Goal: Information Seeking & Learning: Compare options

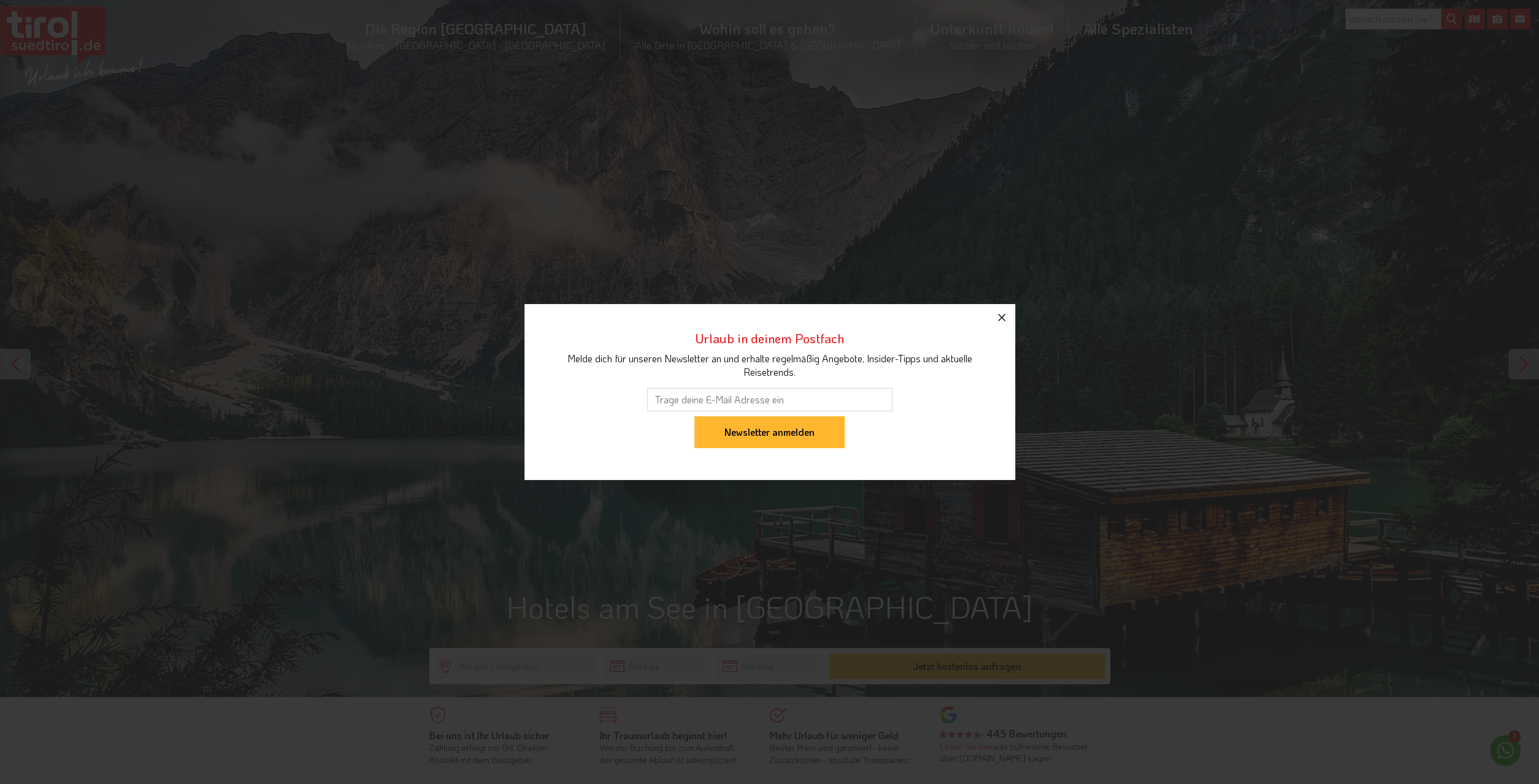
click at [1003, 318] on icon "button" at bounding box center [1001, 318] width 15 height 15
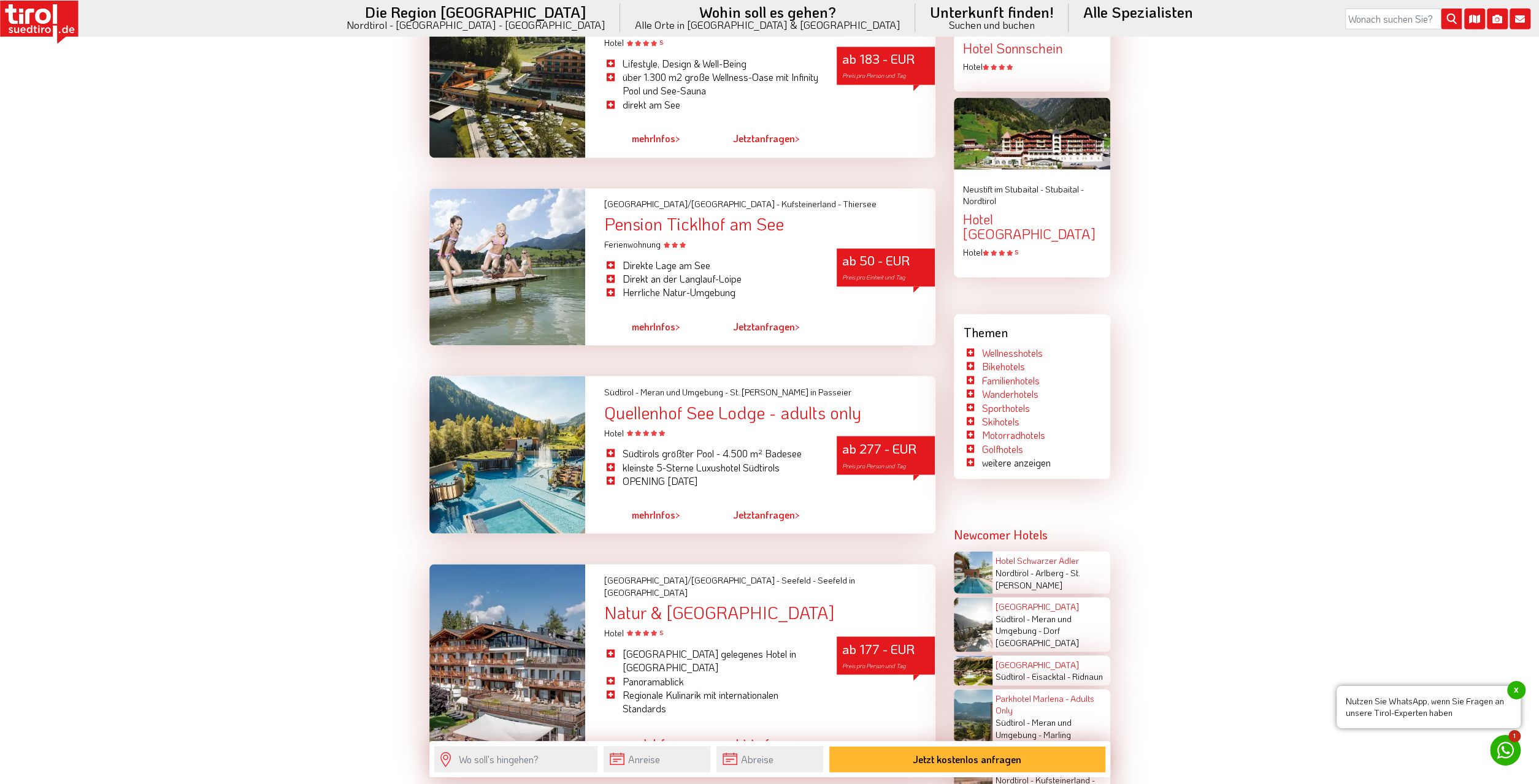
scroll to position [1977, 0]
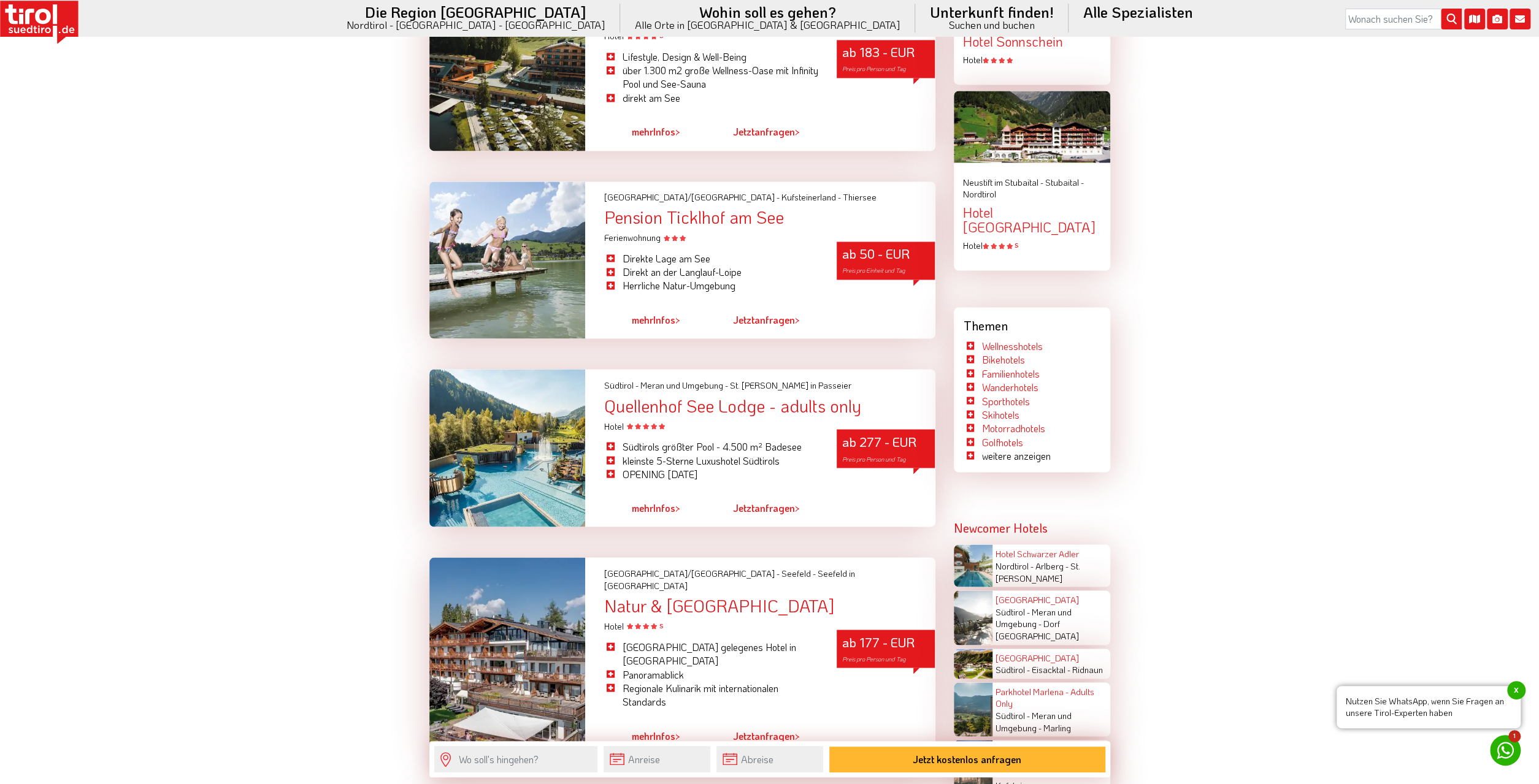
click at [667, 402] on div "Quellenhof See Lodge - adults only" at bounding box center [769, 405] width 331 height 19
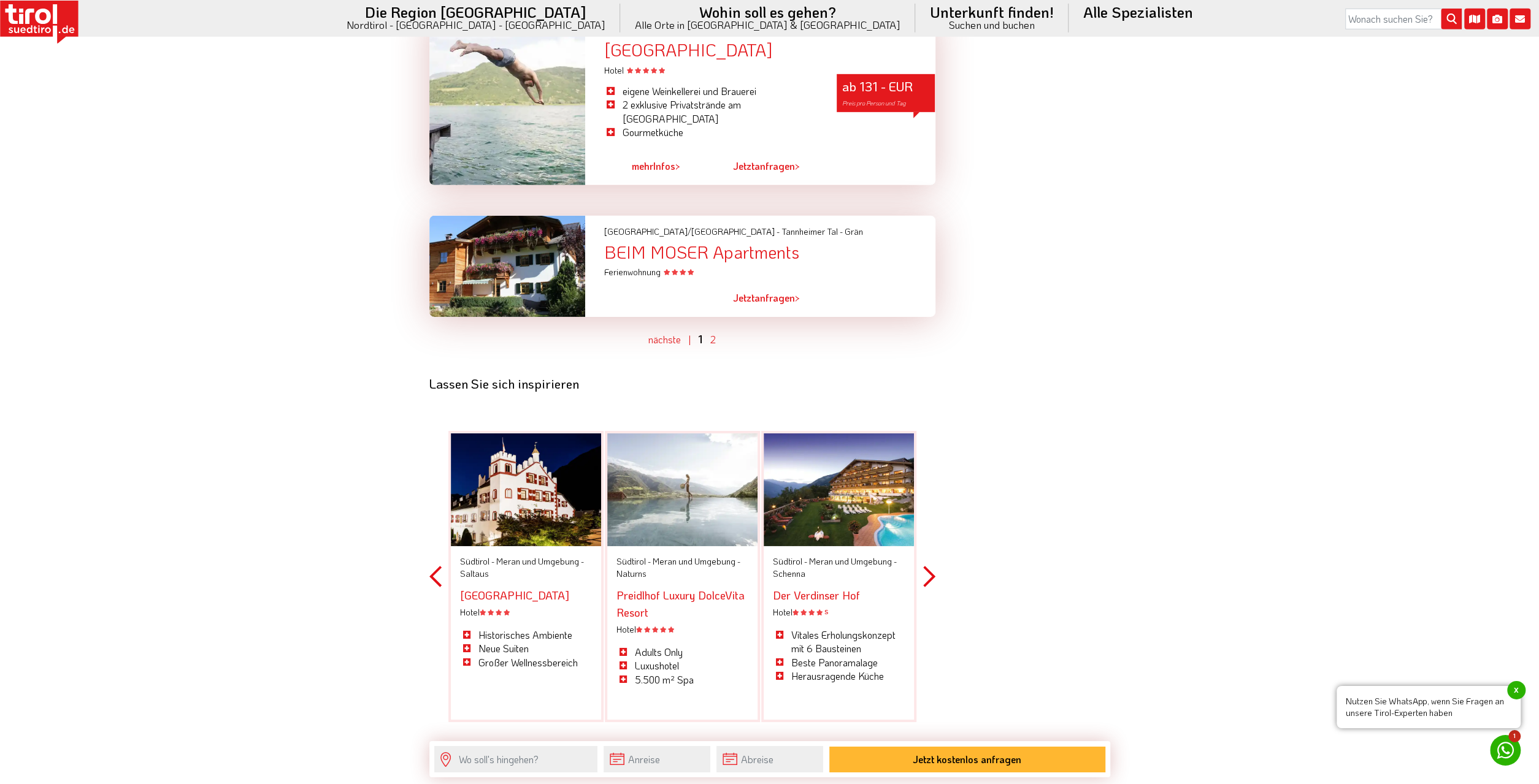
scroll to position [3826, 0]
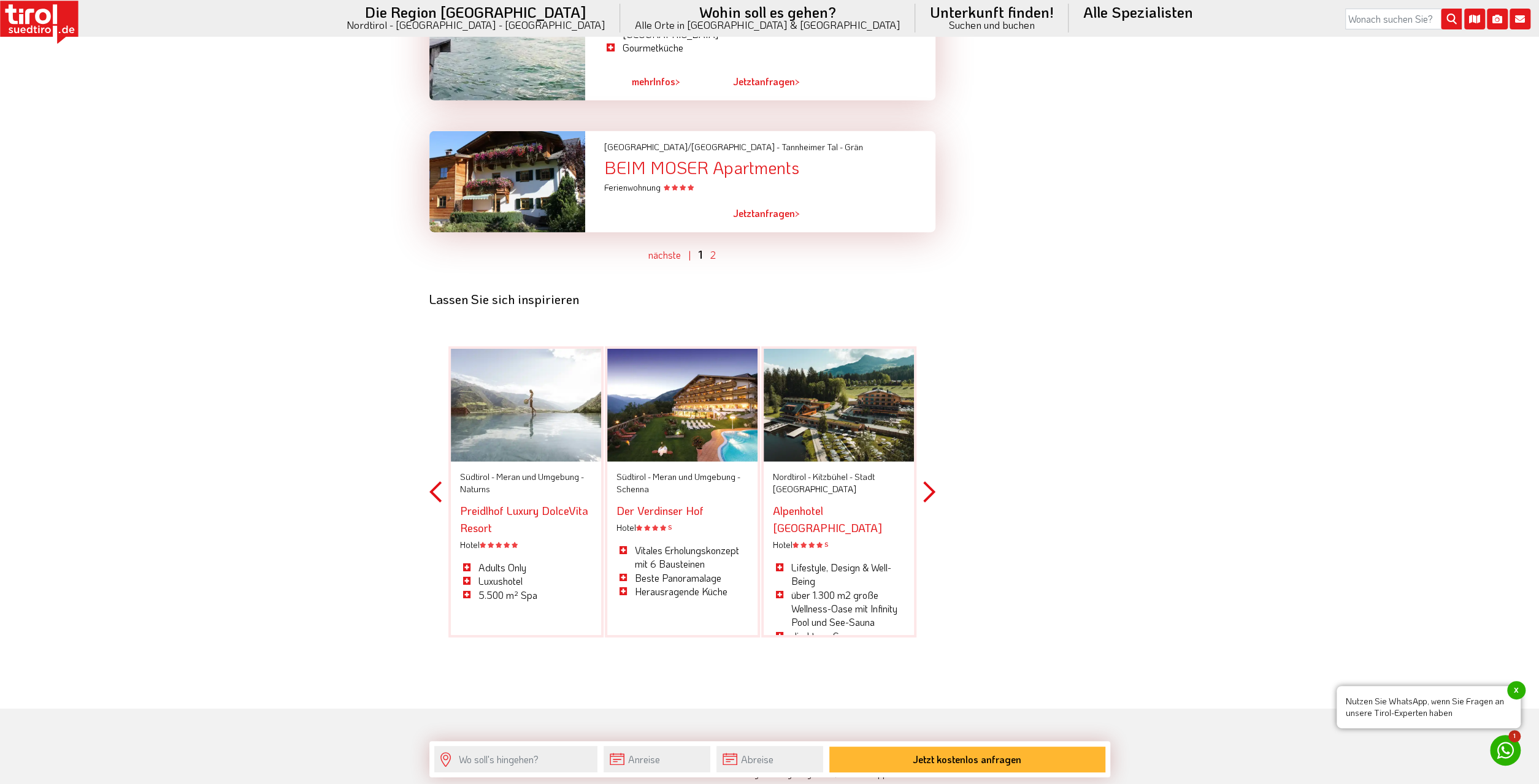
click at [933, 434] on button "Next" at bounding box center [928, 492] width 12 height 360
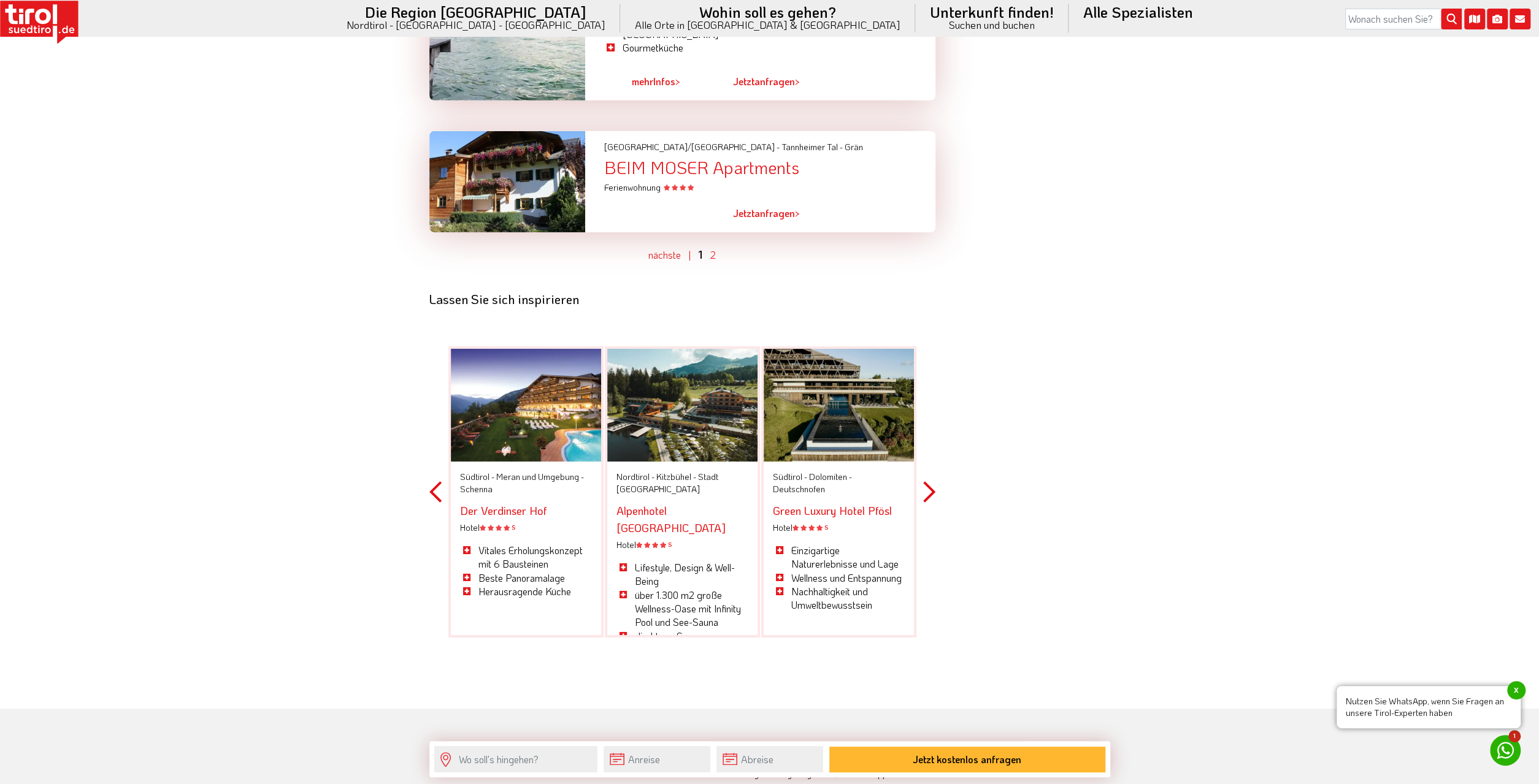
click at [810, 483] on span "Deutschnofen" at bounding box center [798, 489] width 52 height 11
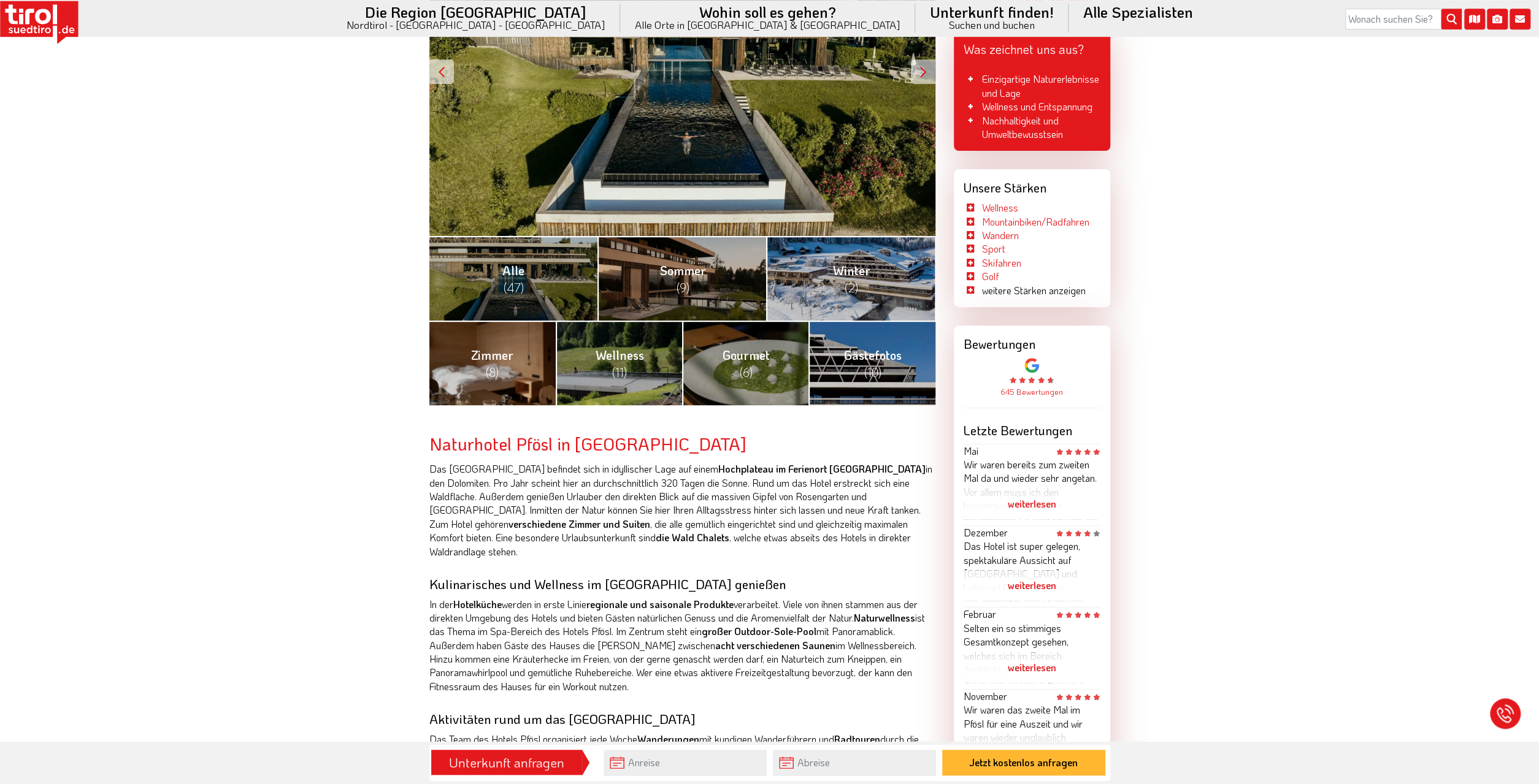
scroll to position [382, 0]
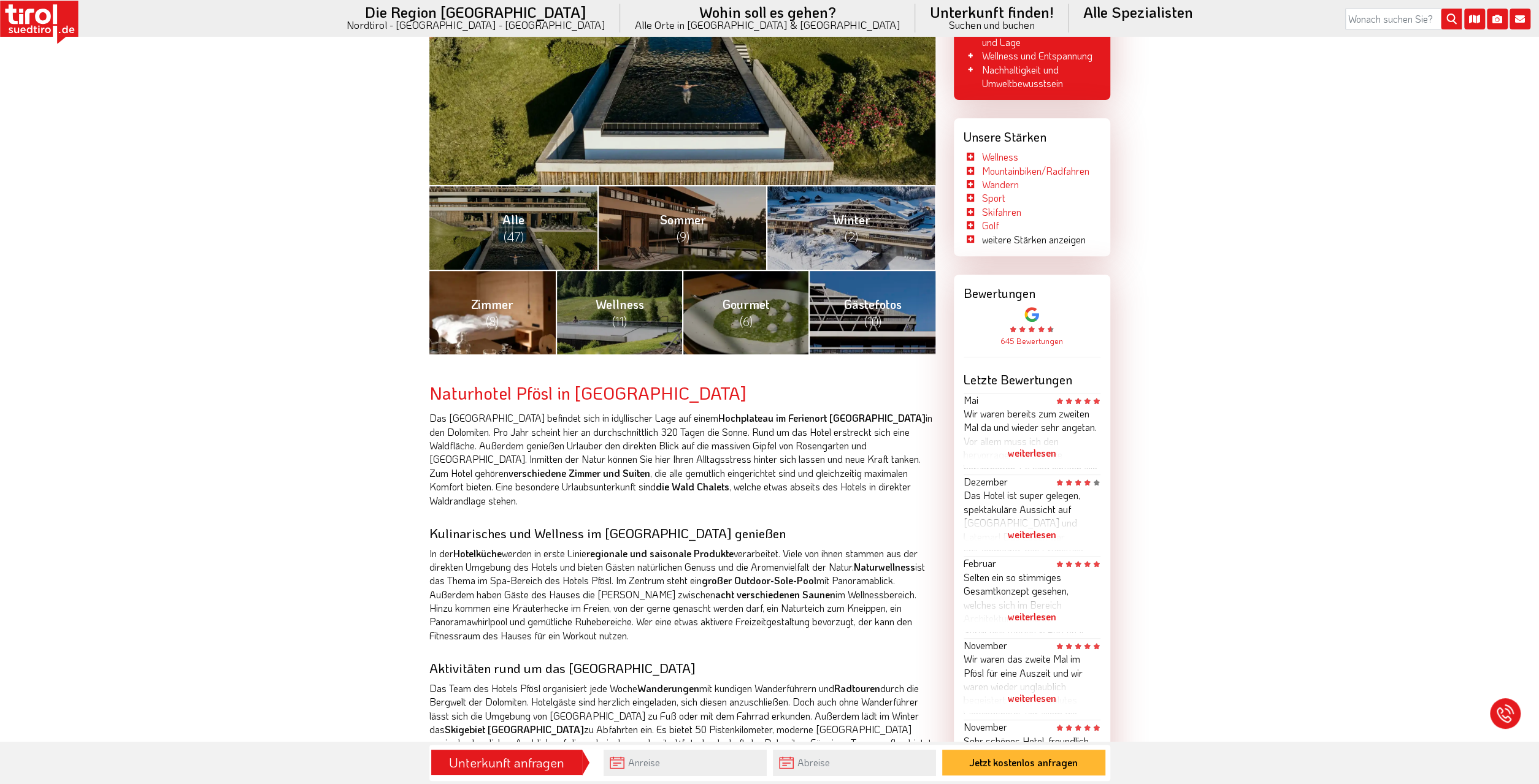
click at [485, 315] on link "Zimmer (8)" at bounding box center [493, 312] width 127 height 85
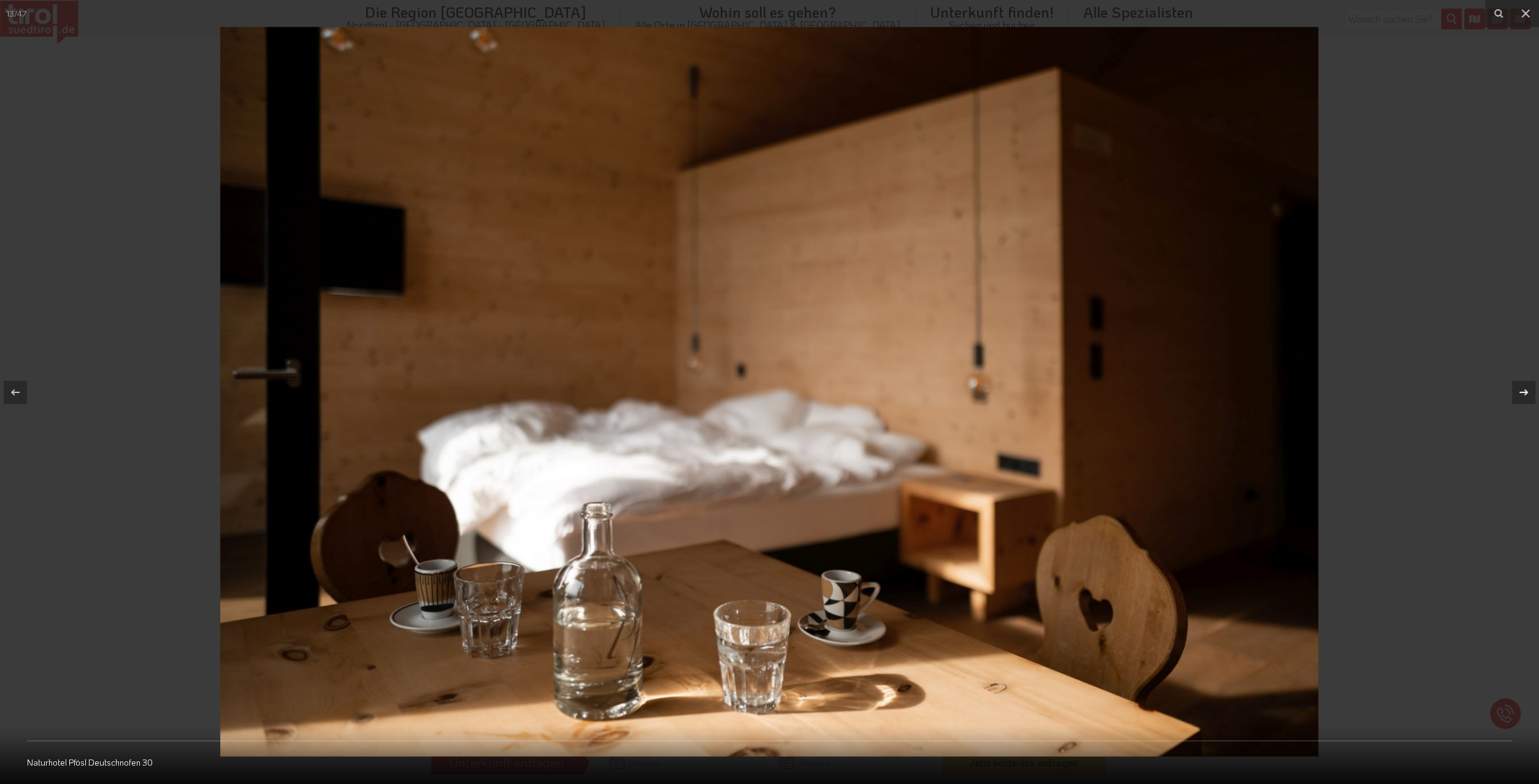
click at [1531, 392] on div at bounding box center [1523, 392] width 23 height 23
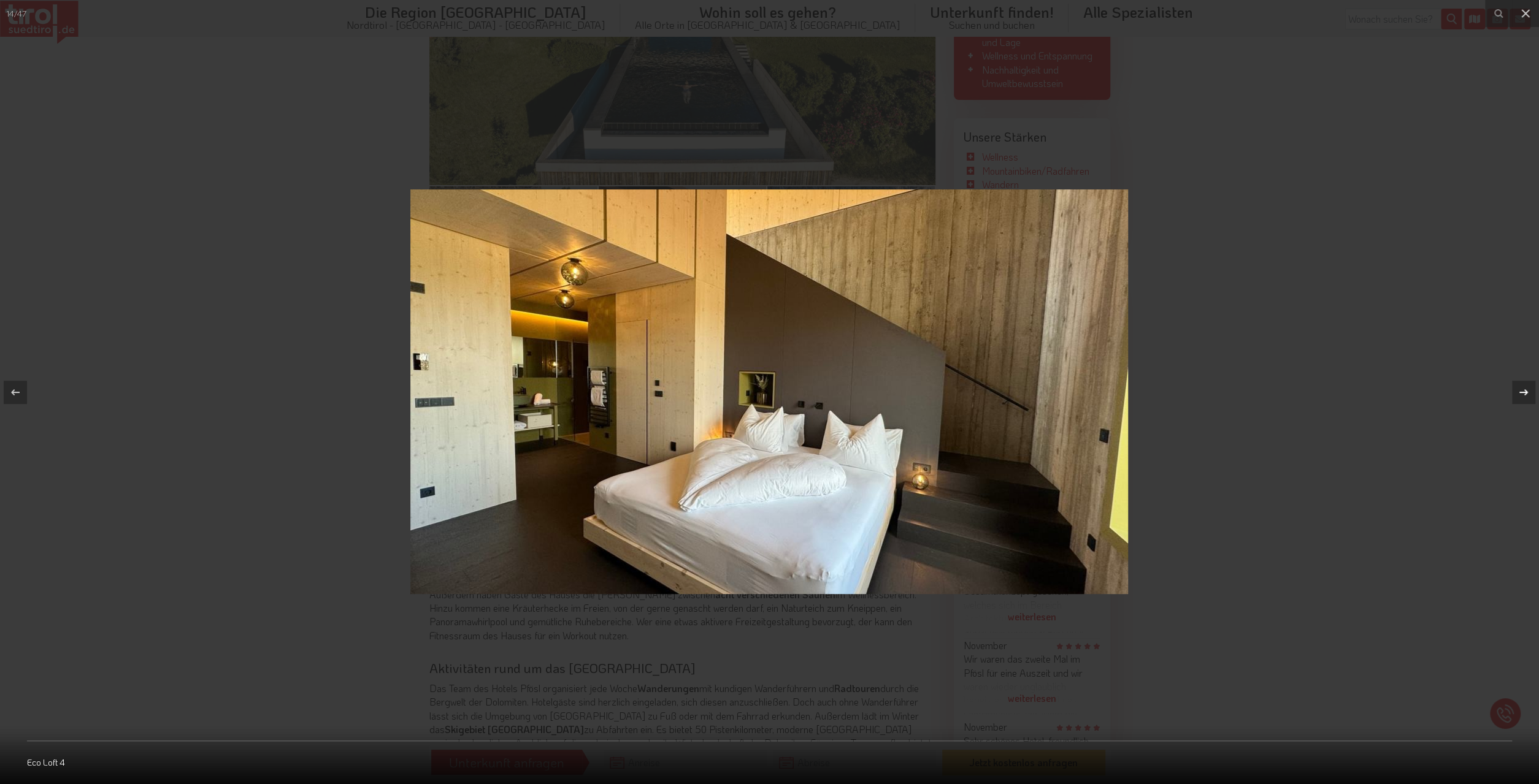
click at [1531, 392] on div at bounding box center [1523, 392] width 23 height 23
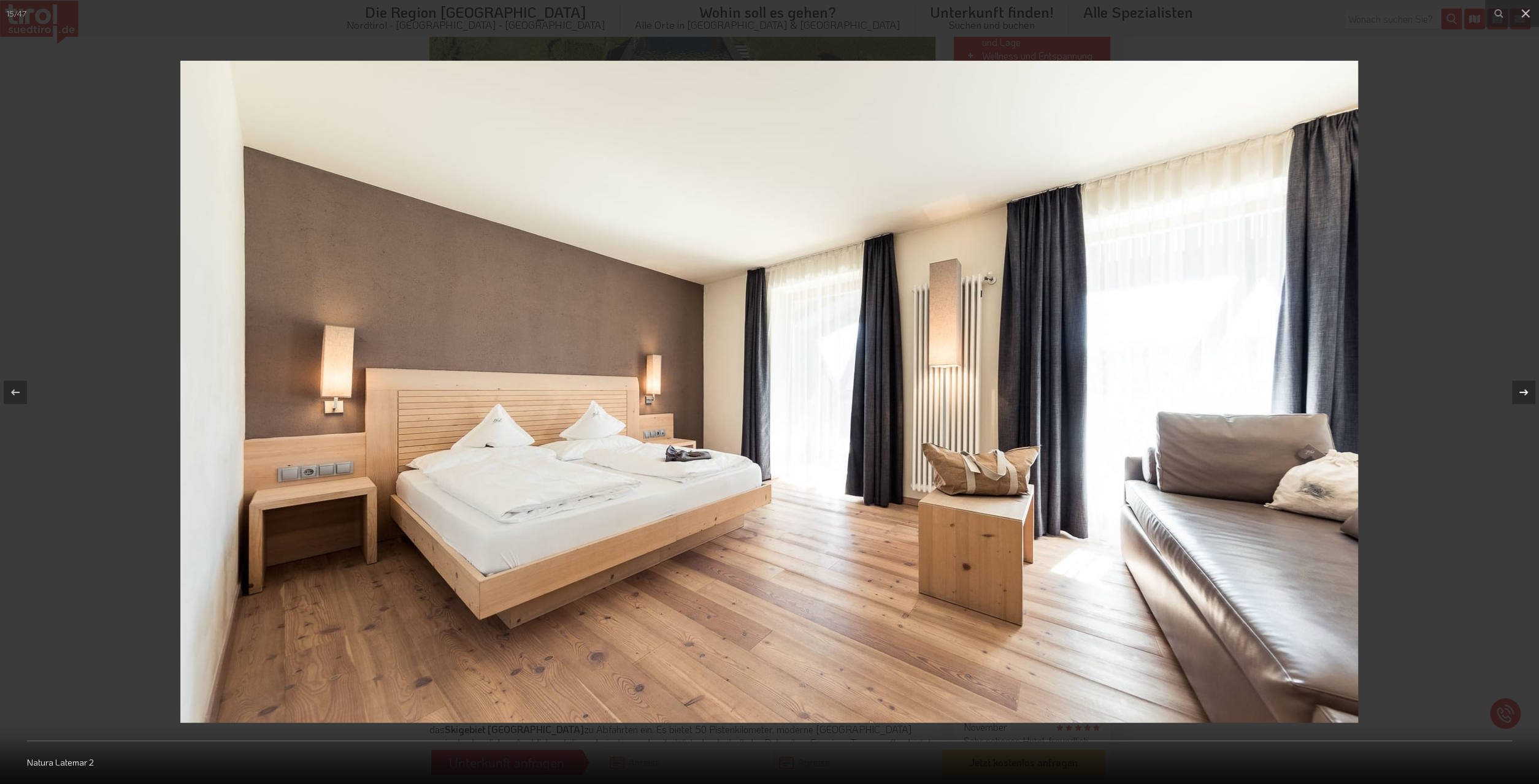
click at [1531, 392] on div at bounding box center [1523, 392] width 23 height 23
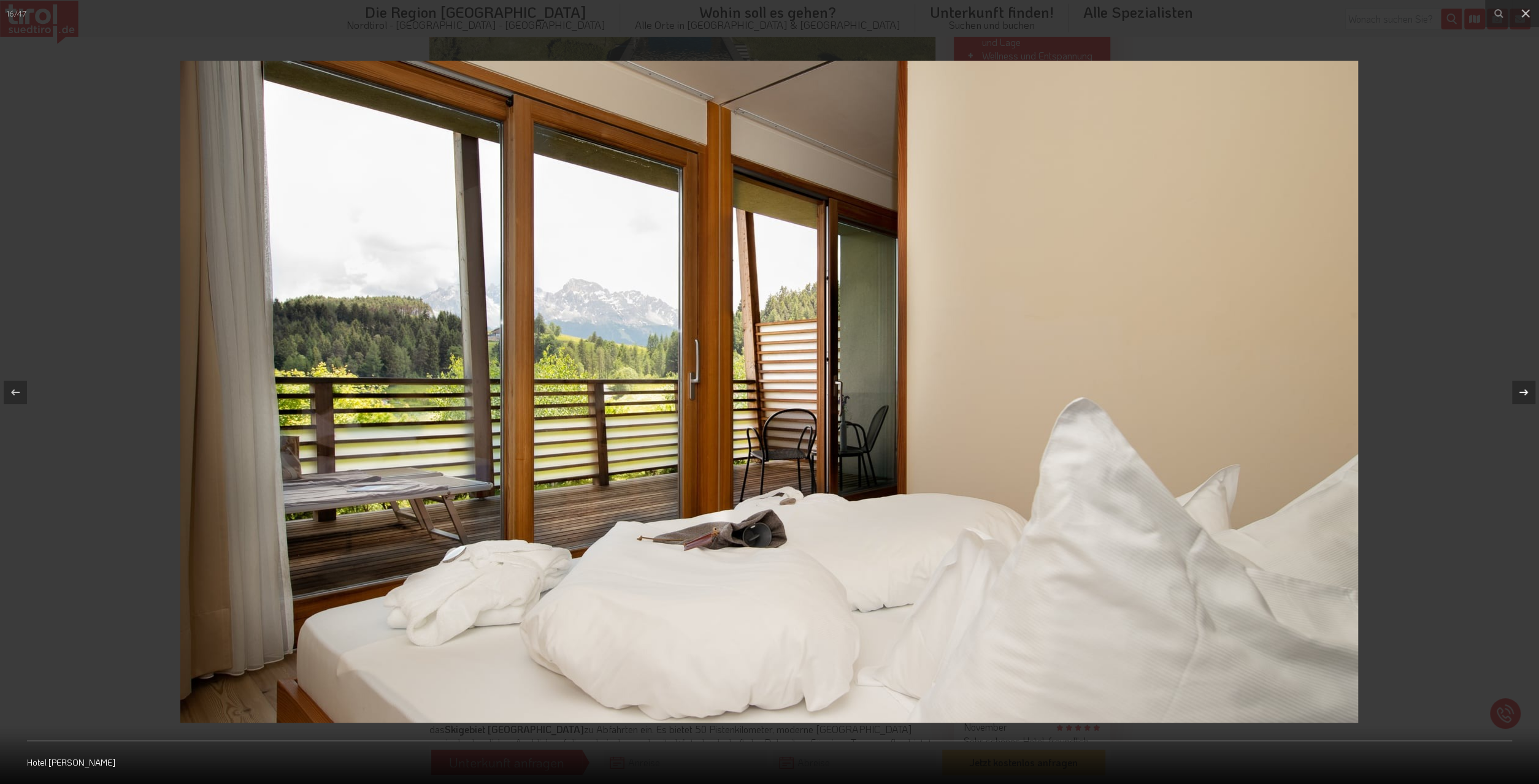
click at [1531, 392] on div at bounding box center [1523, 392] width 23 height 23
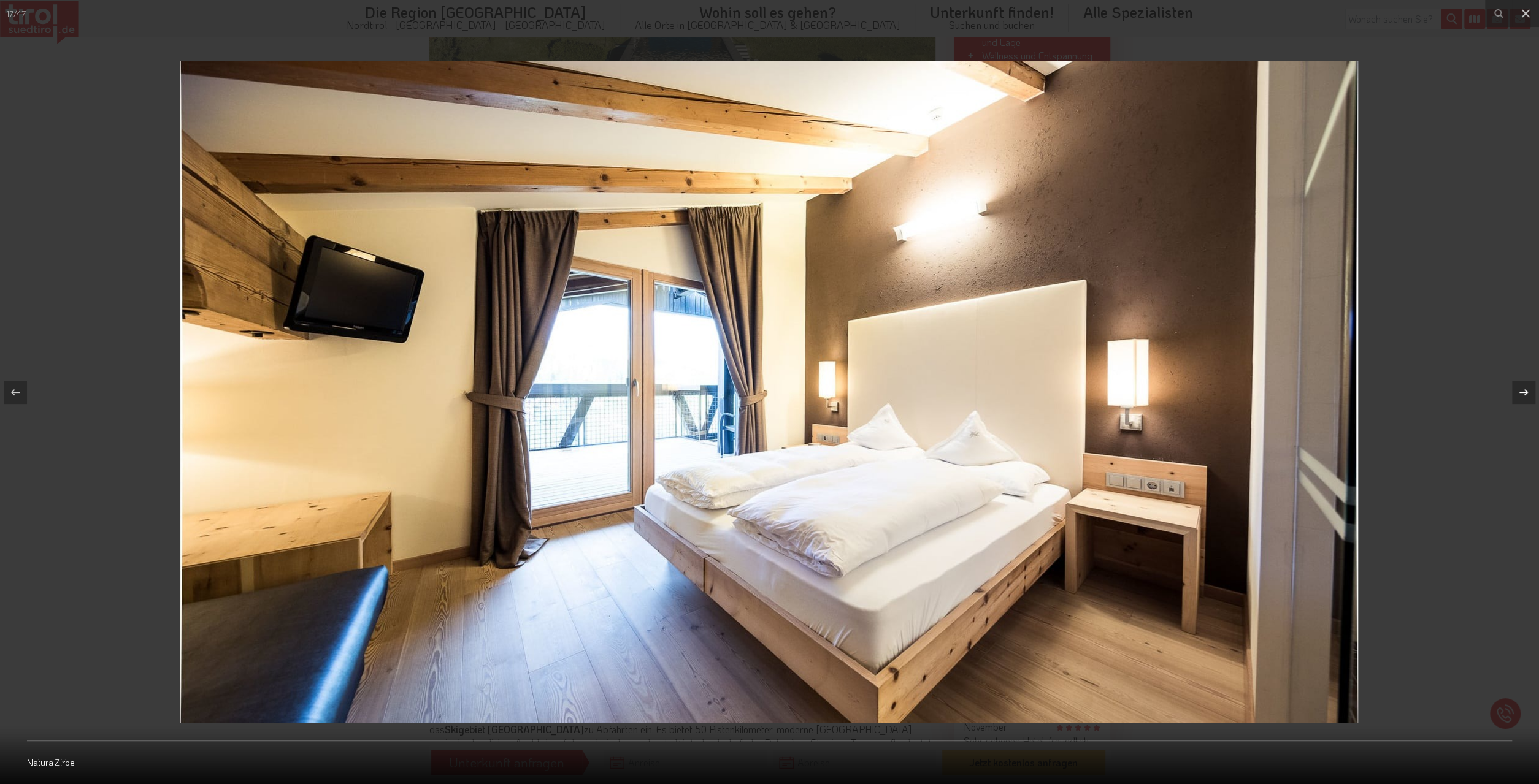
click at [1531, 392] on div at bounding box center [1523, 392] width 23 height 23
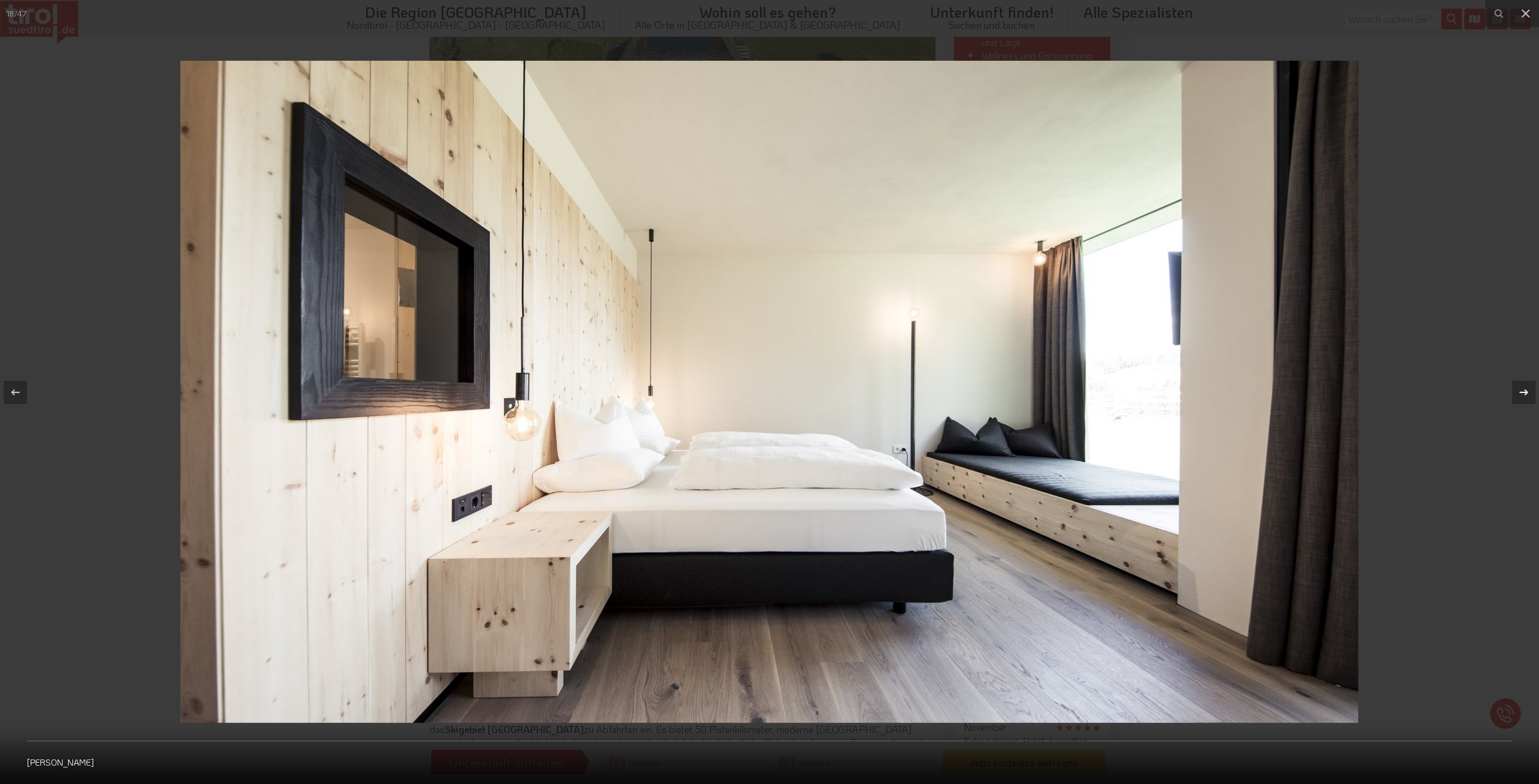
click at [1531, 392] on div at bounding box center [1523, 392] width 23 height 23
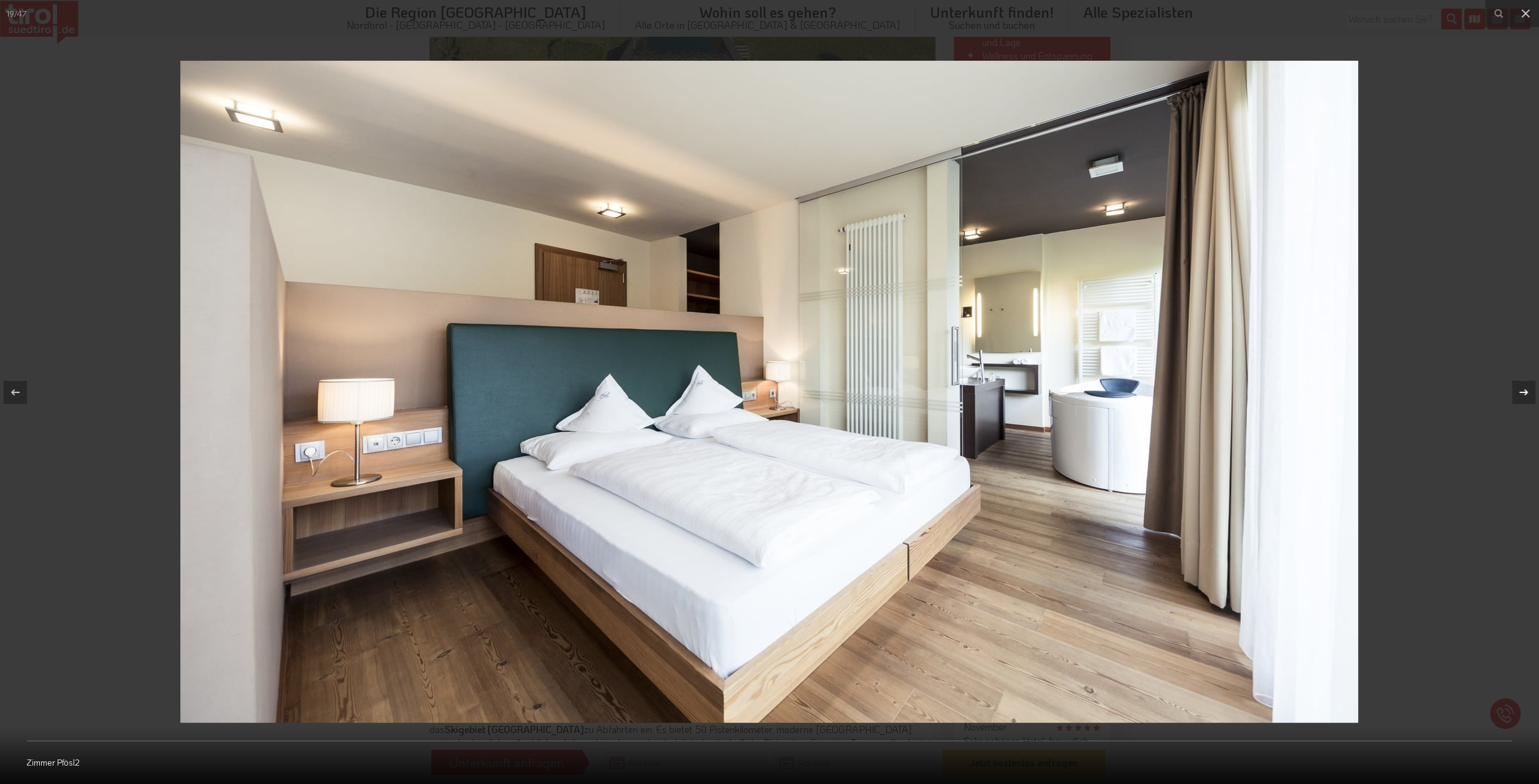
click at [1531, 392] on div at bounding box center [1523, 392] width 23 height 23
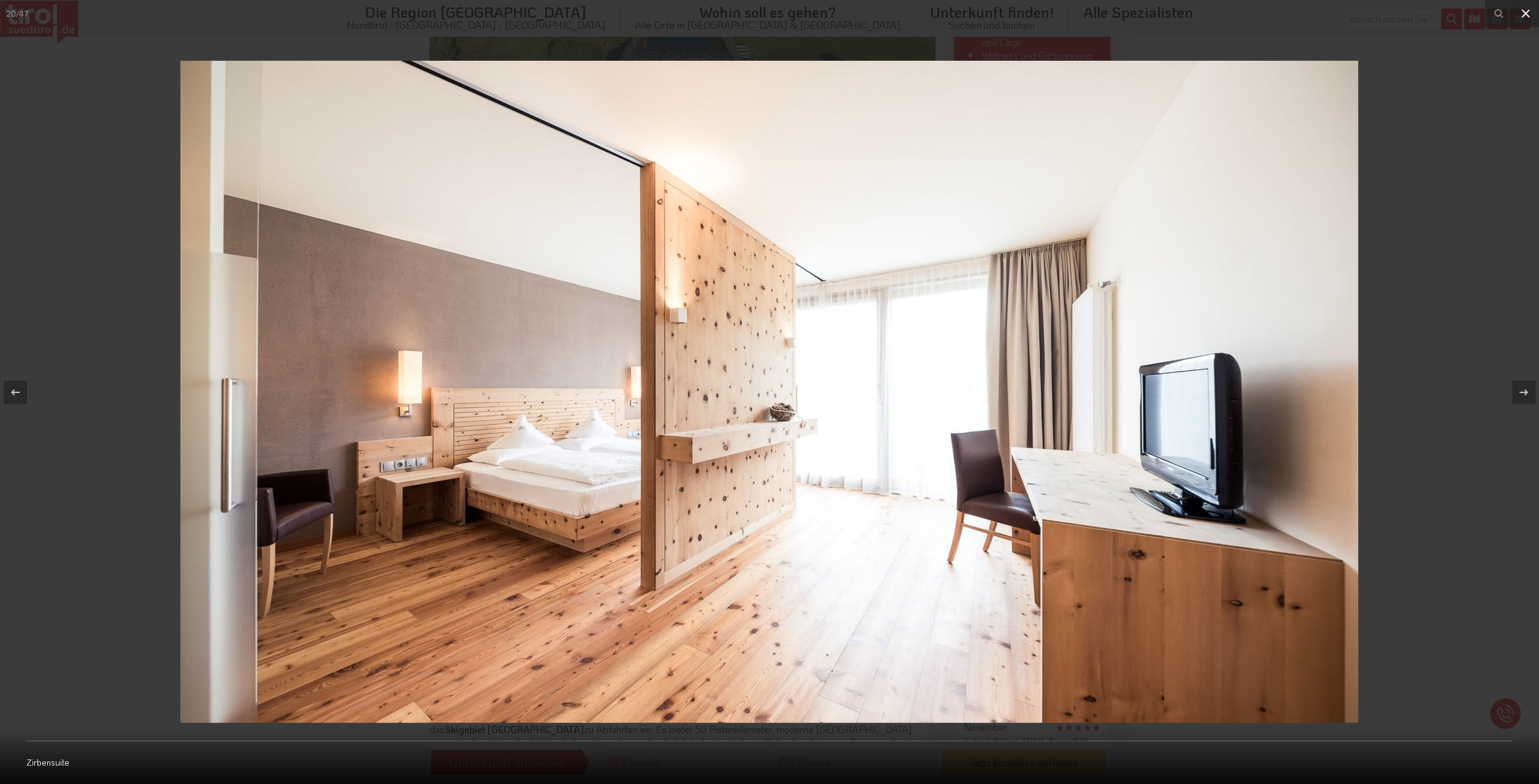
click at [1519, 13] on icon at bounding box center [1525, 14] width 15 height 15
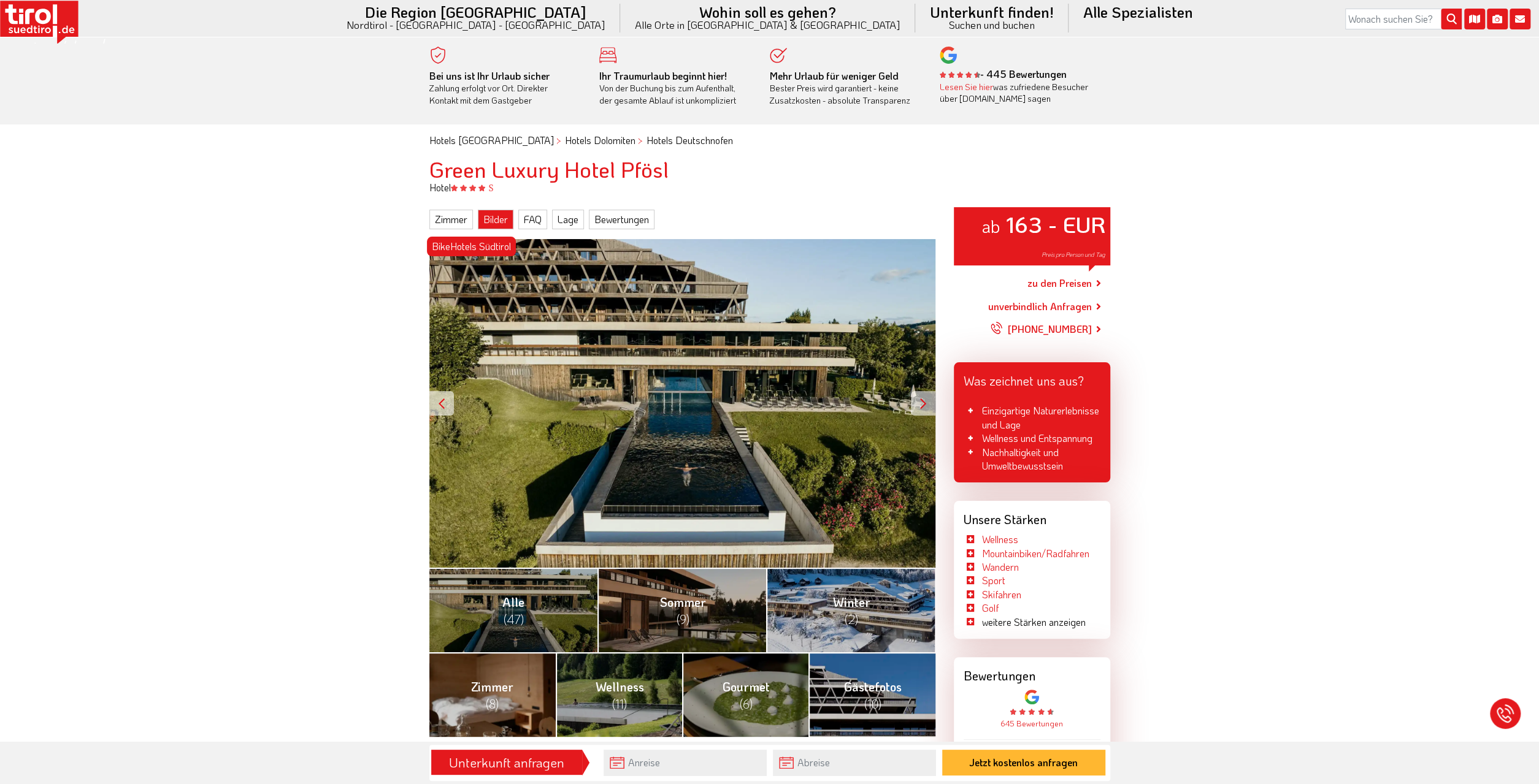
click at [496, 226] on link "Bilder" at bounding box center [495, 220] width 36 height 20
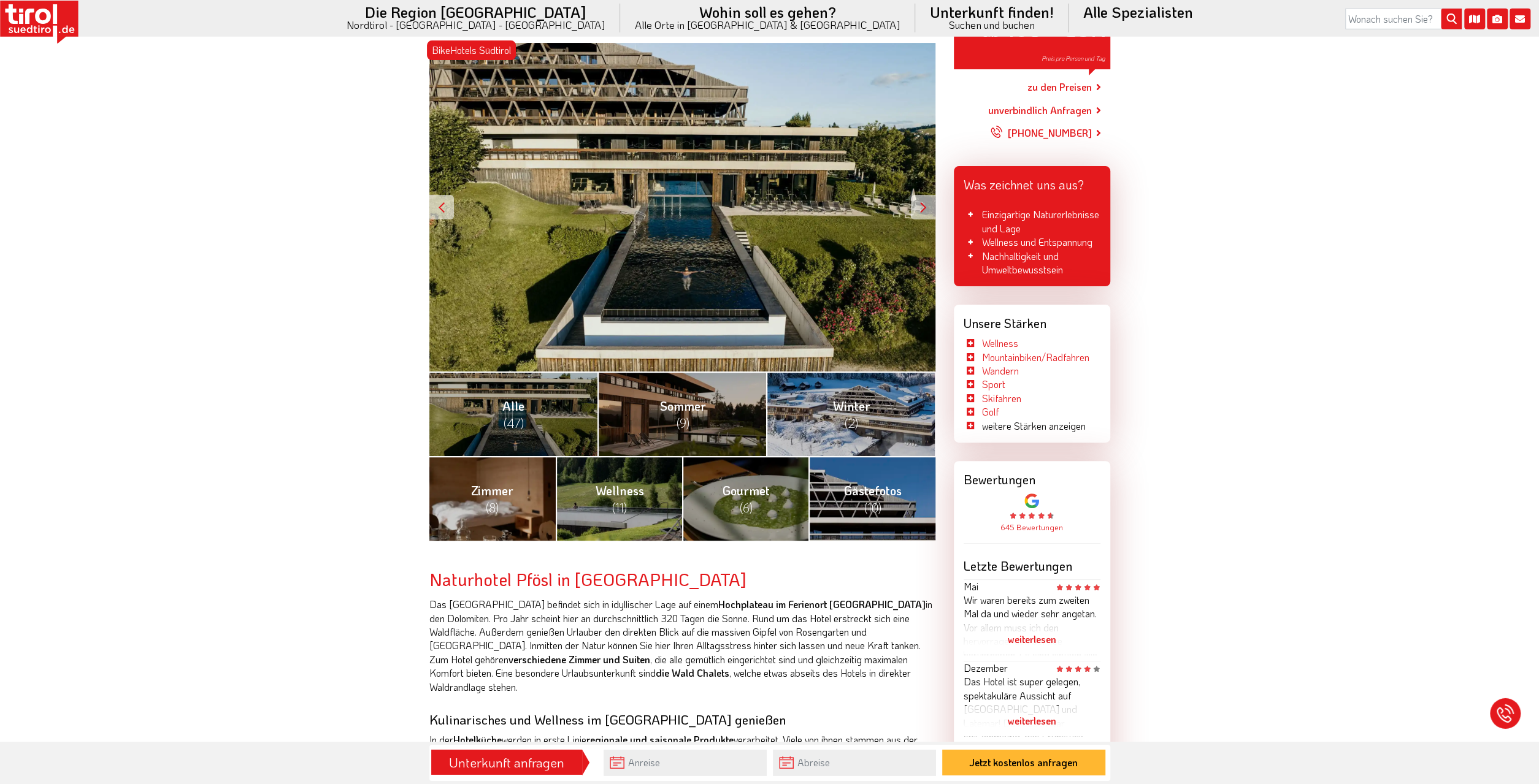
scroll to position [177, 0]
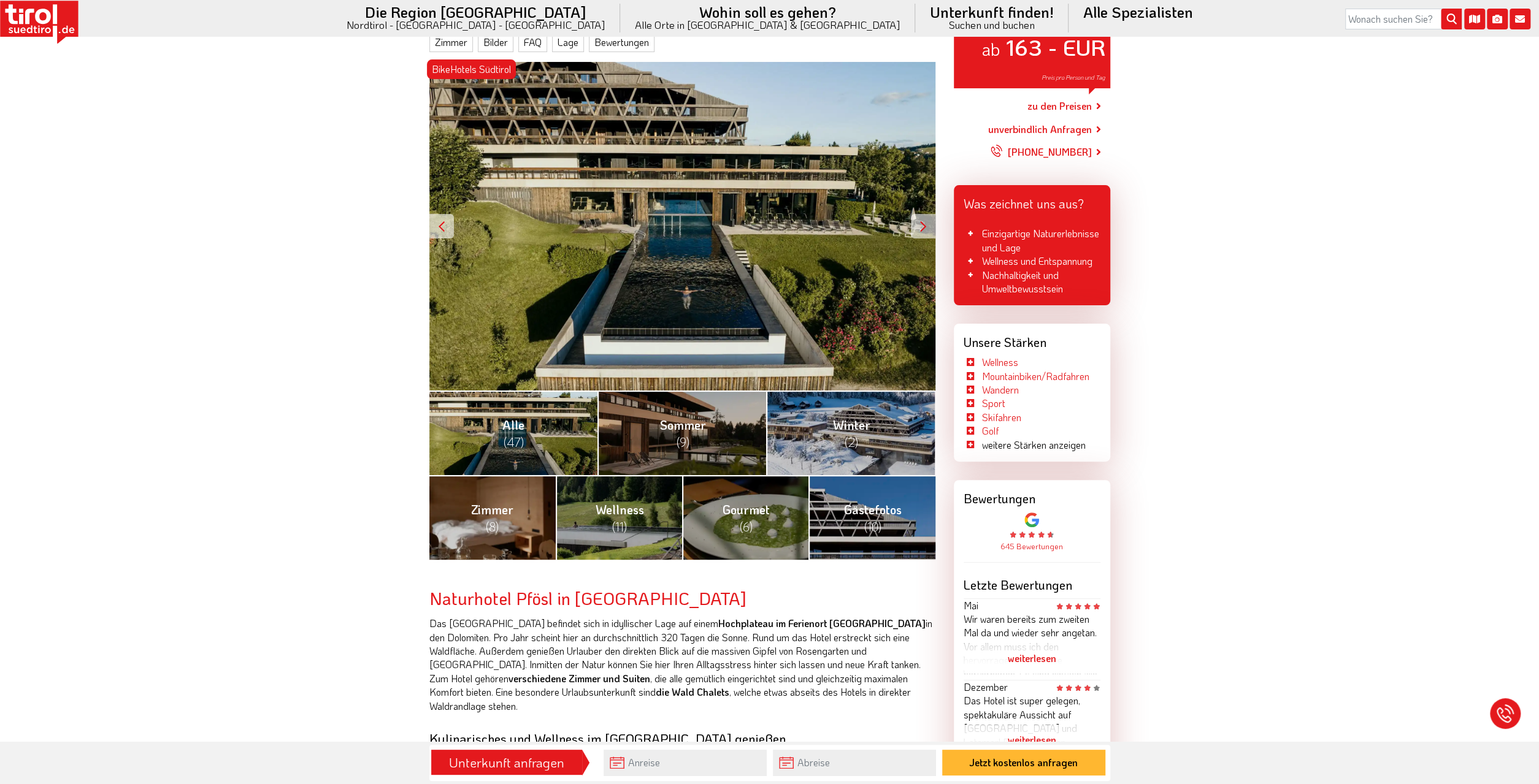
click at [502, 434] on link "Alle (47)" at bounding box center [513, 433] width 168 height 85
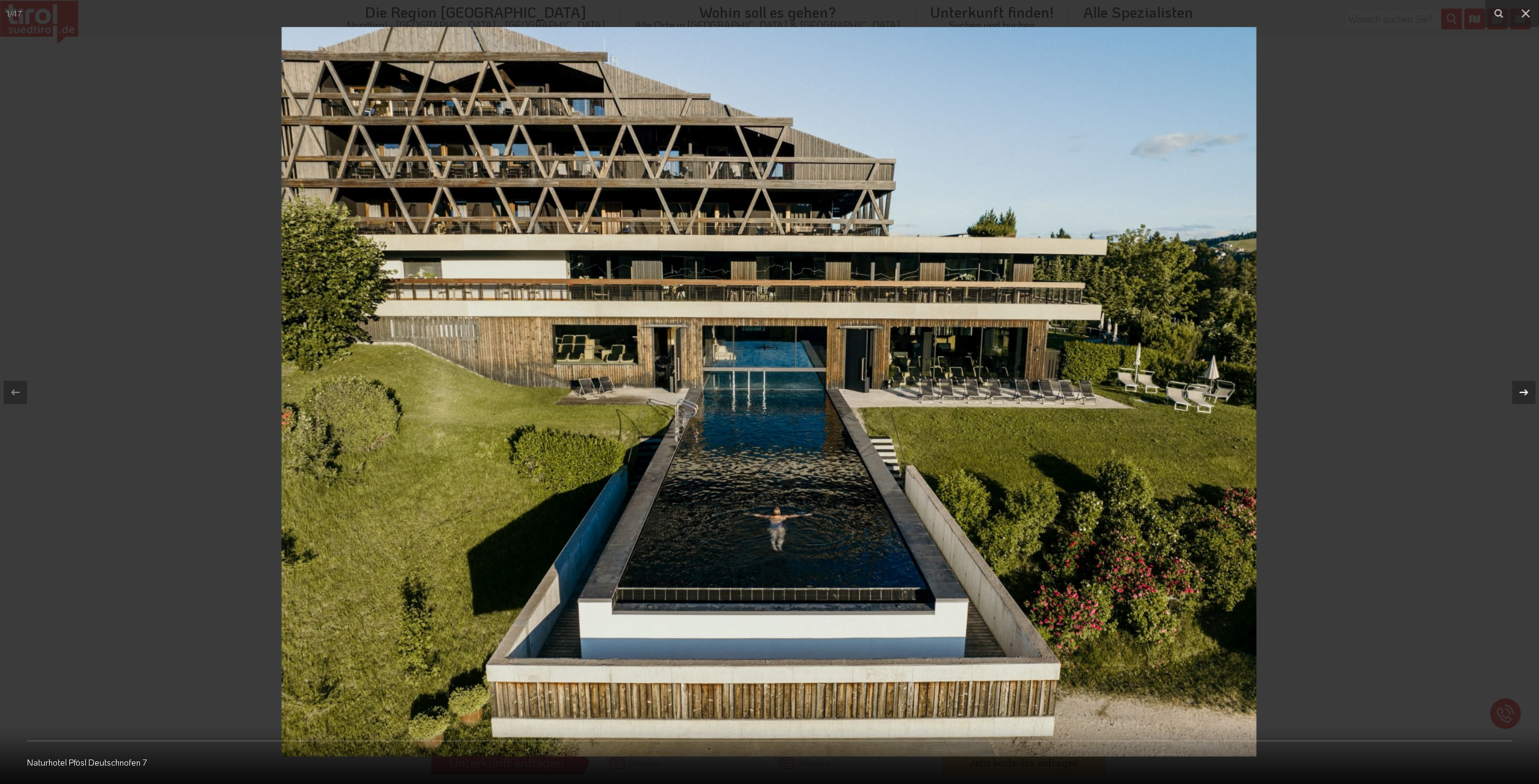
click at [1526, 391] on icon at bounding box center [1523, 392] width 9 height 6
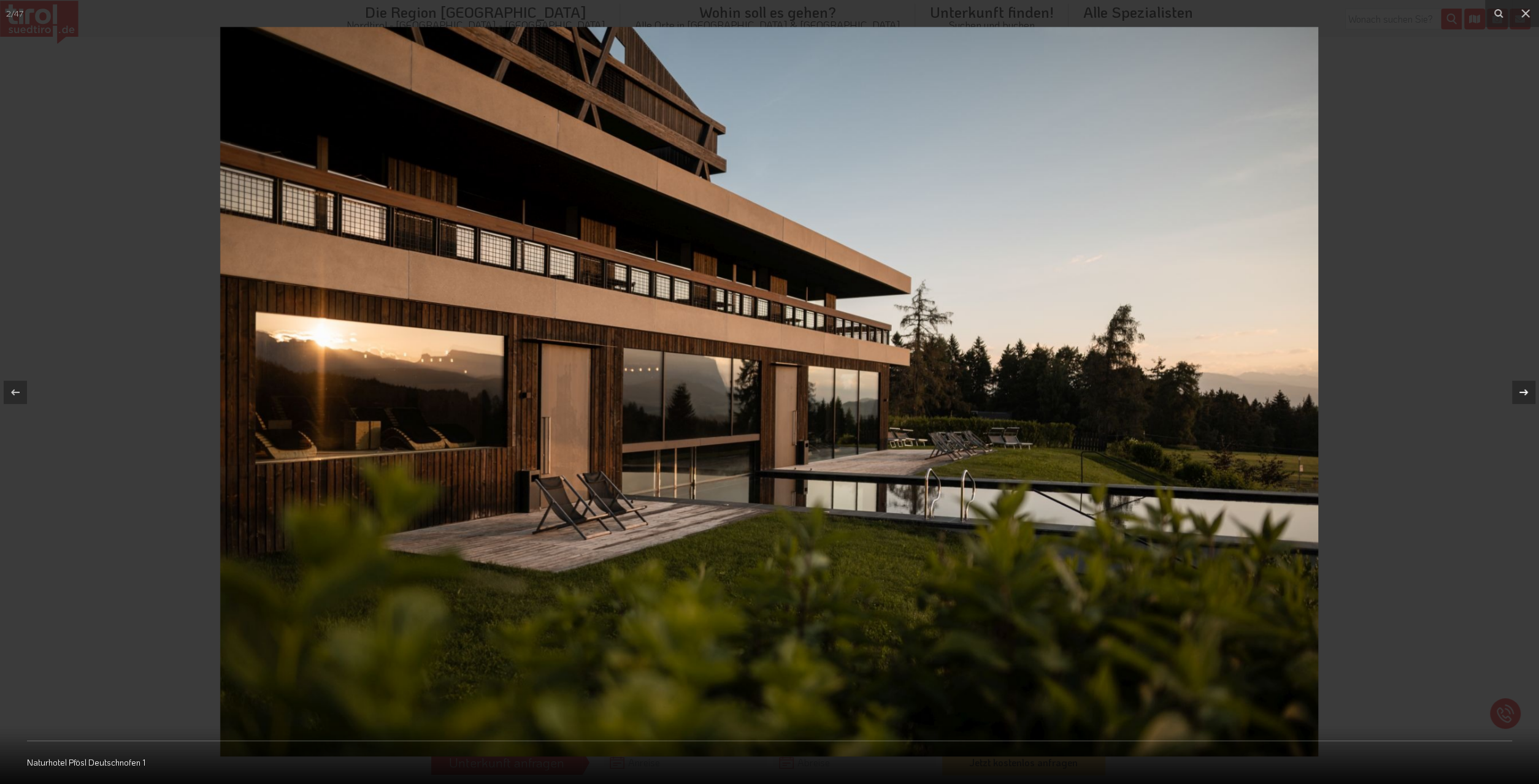
click at [1526, 391] on icon at bounding box center [1523, 392] width 9 height 6
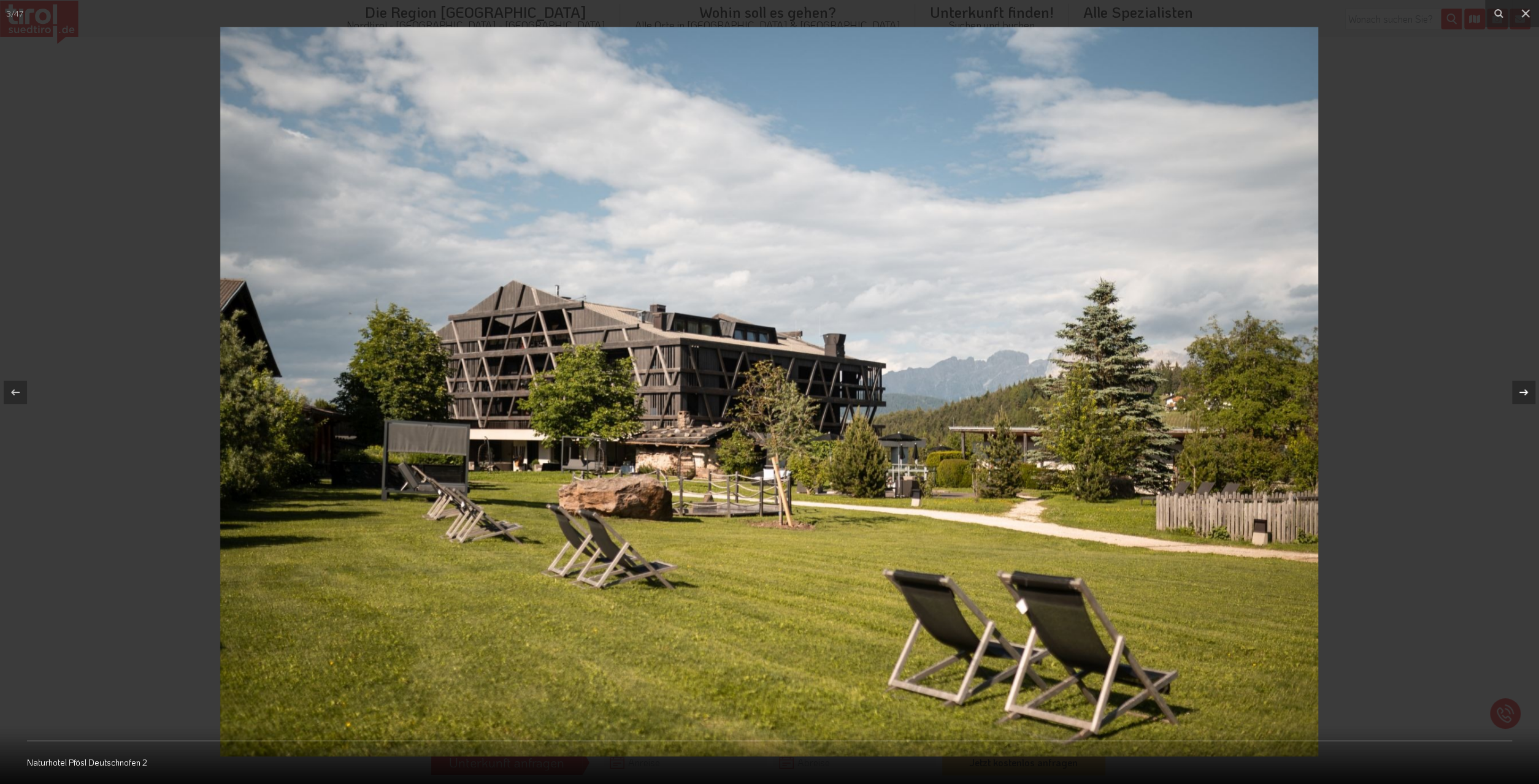
click at [1526, 391] on icon at bounding box center [1523, 392] width 9 height 6
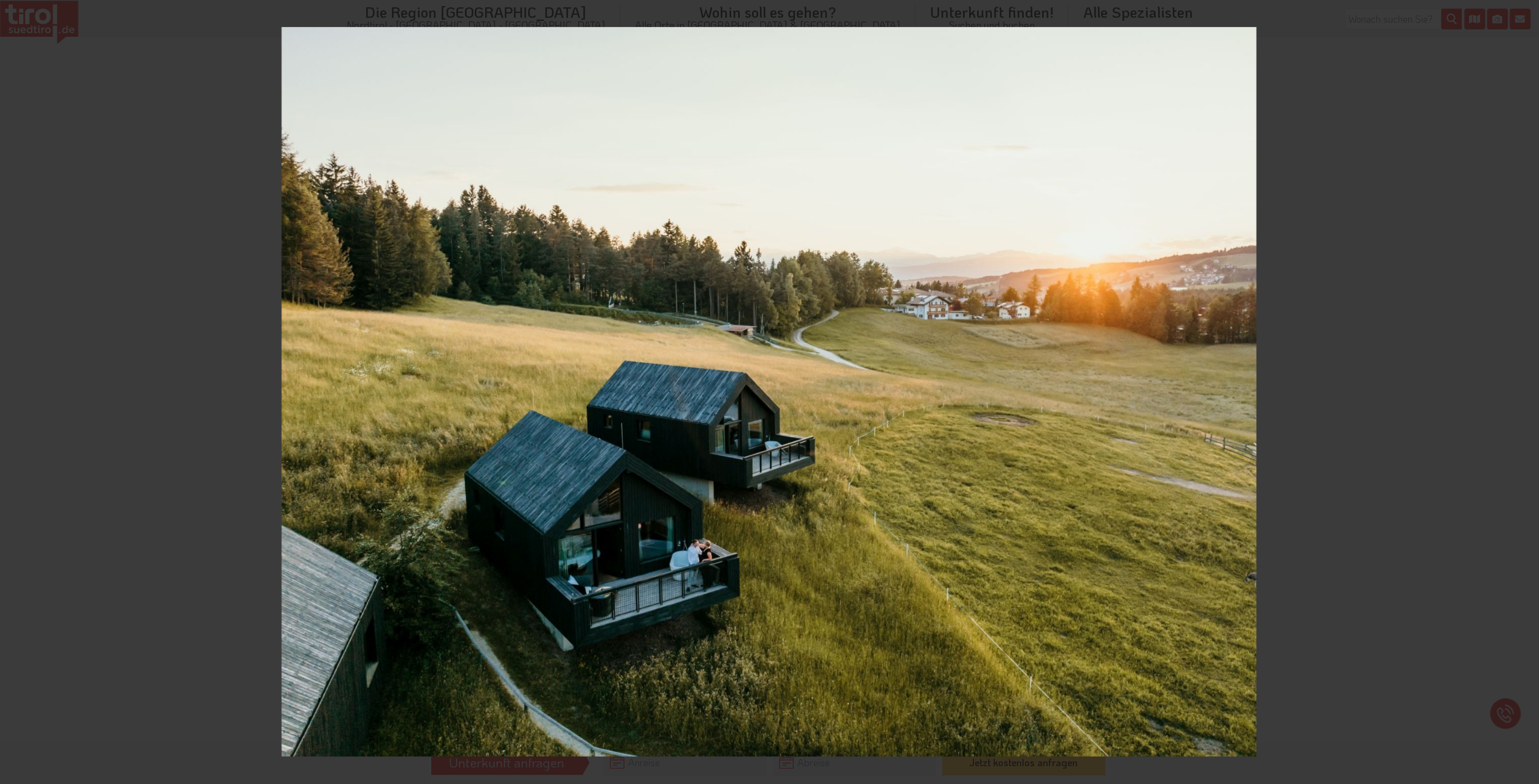
click at [1526, 391] on div "4 / 47 Naturhotel Pfösl Deutschnofen 15" at bounding box center [769, 392] width 1539 height 784
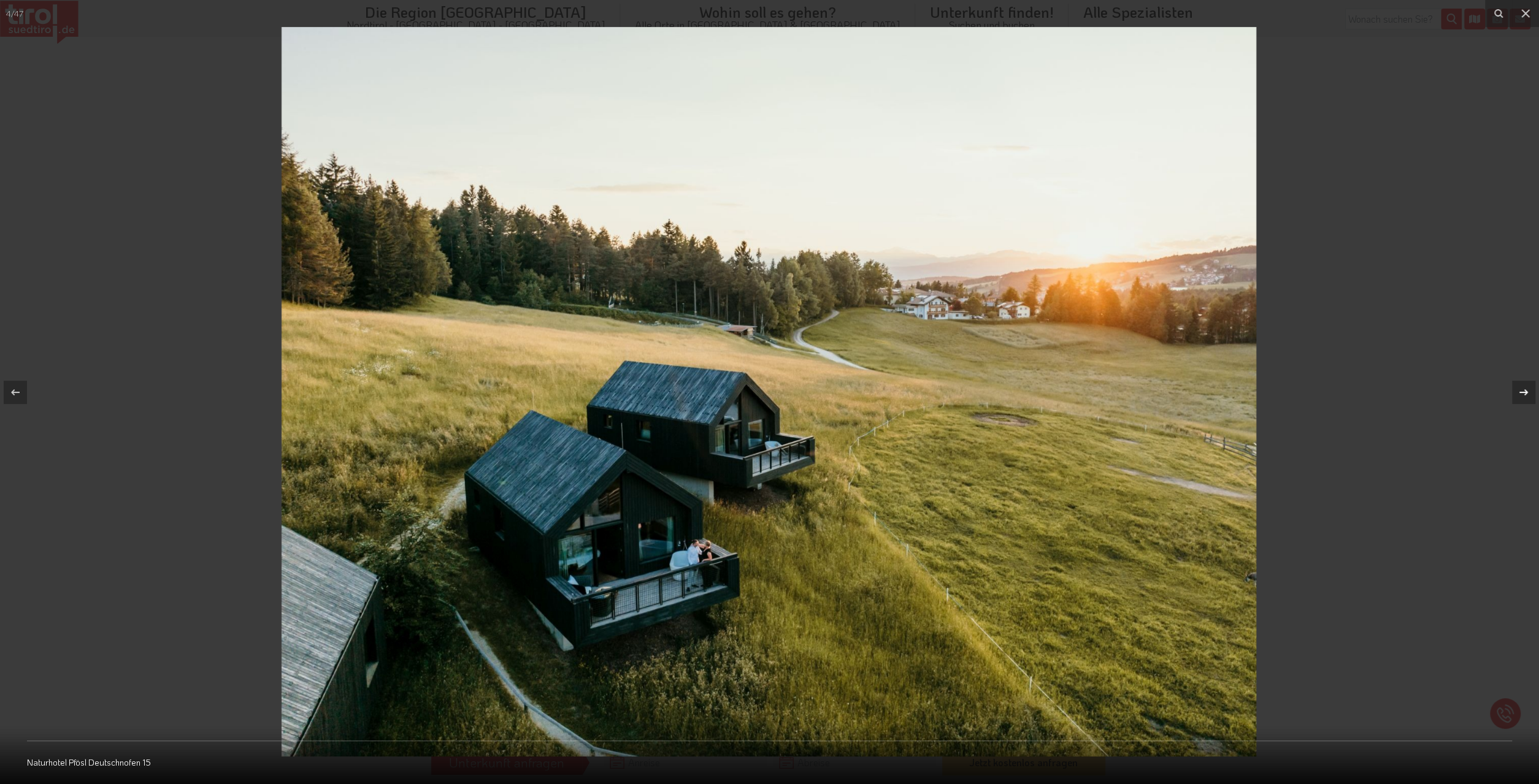
click at [1525, 395] on icon at bounding box center [1523, 392] width 15 height 15
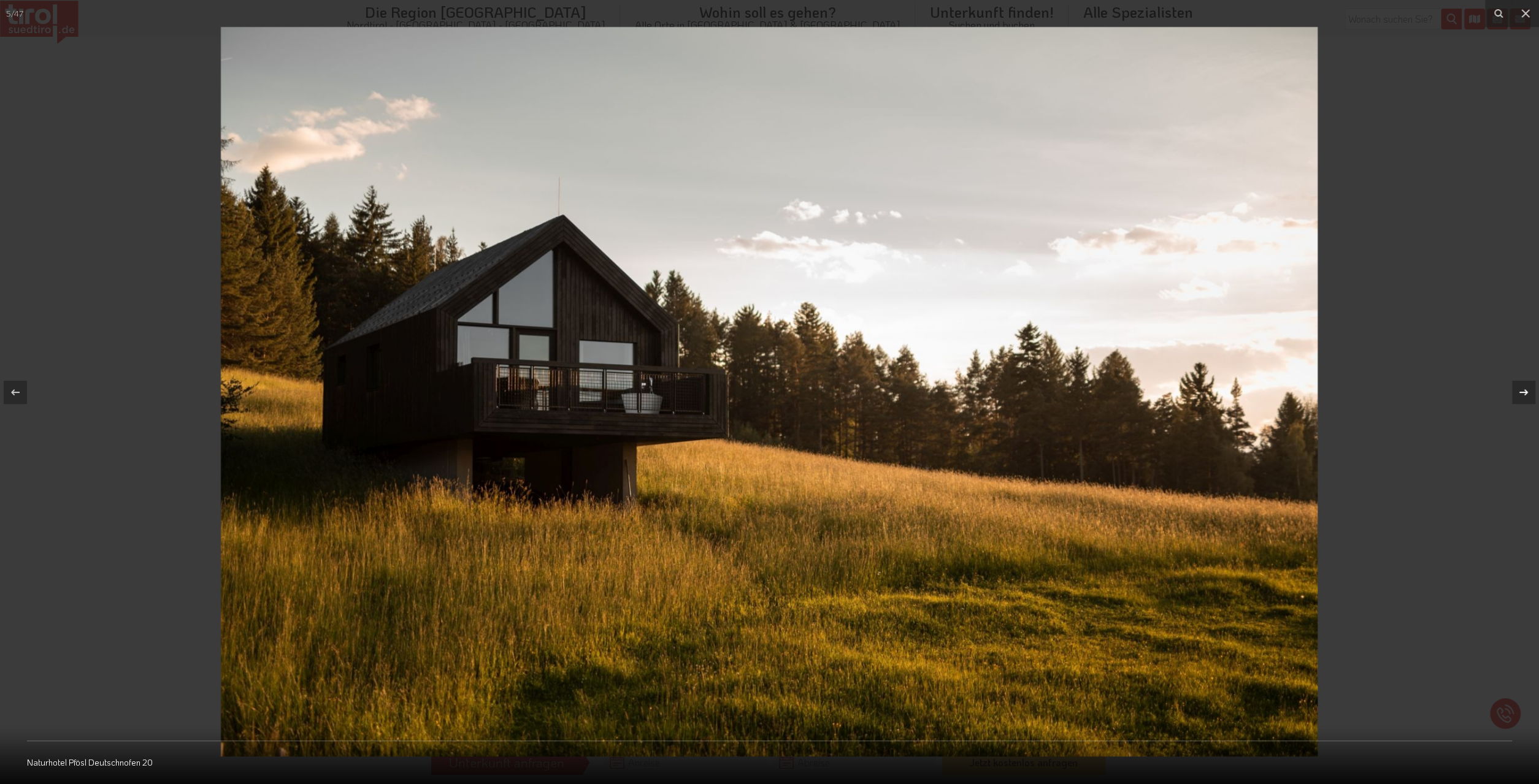
click at [1525, 395] on icon at bounding box center [1523, 392] width 15 height 15
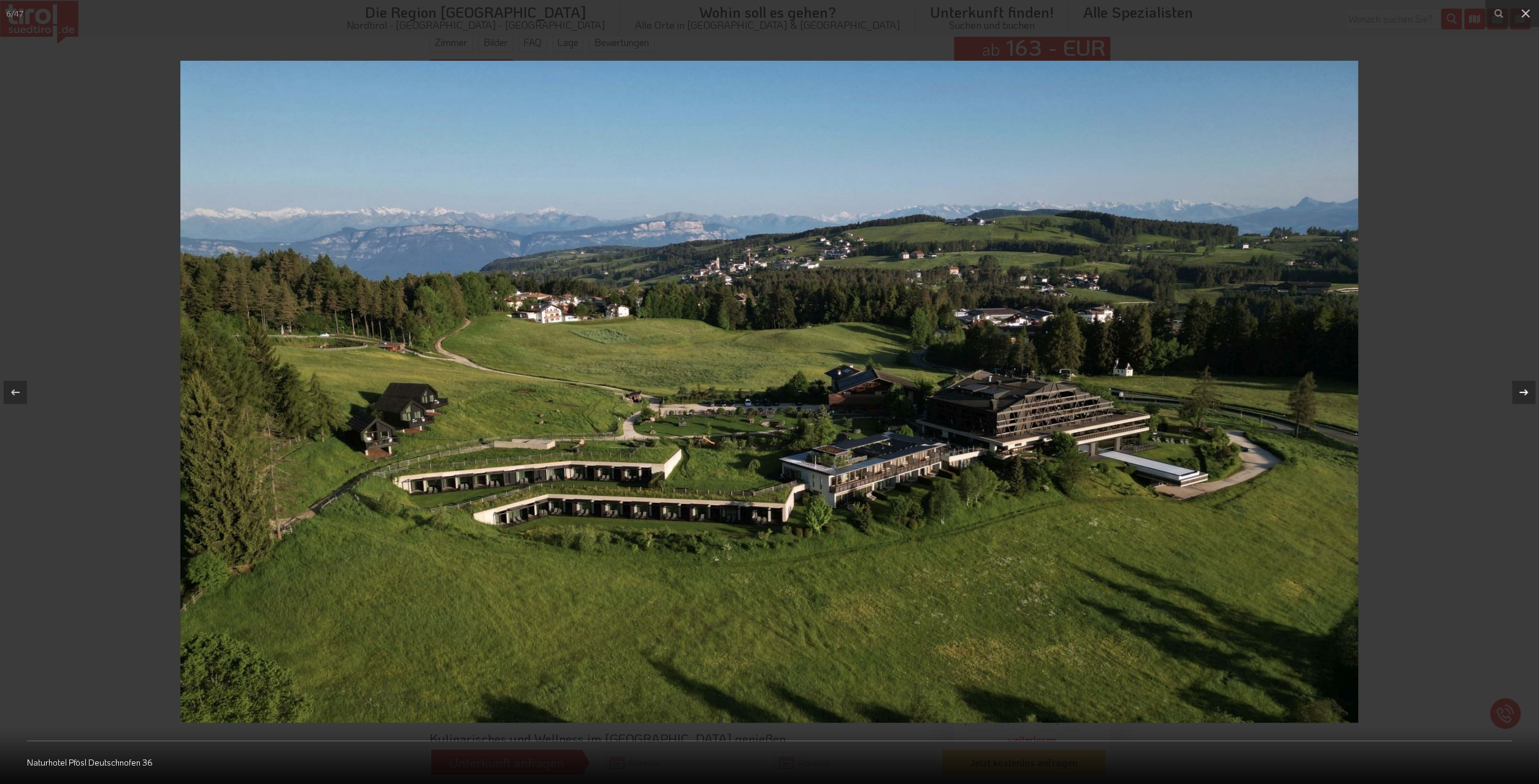
click at [1525, 395] on icon at bounding box center [1523, 392] width 15 height 15
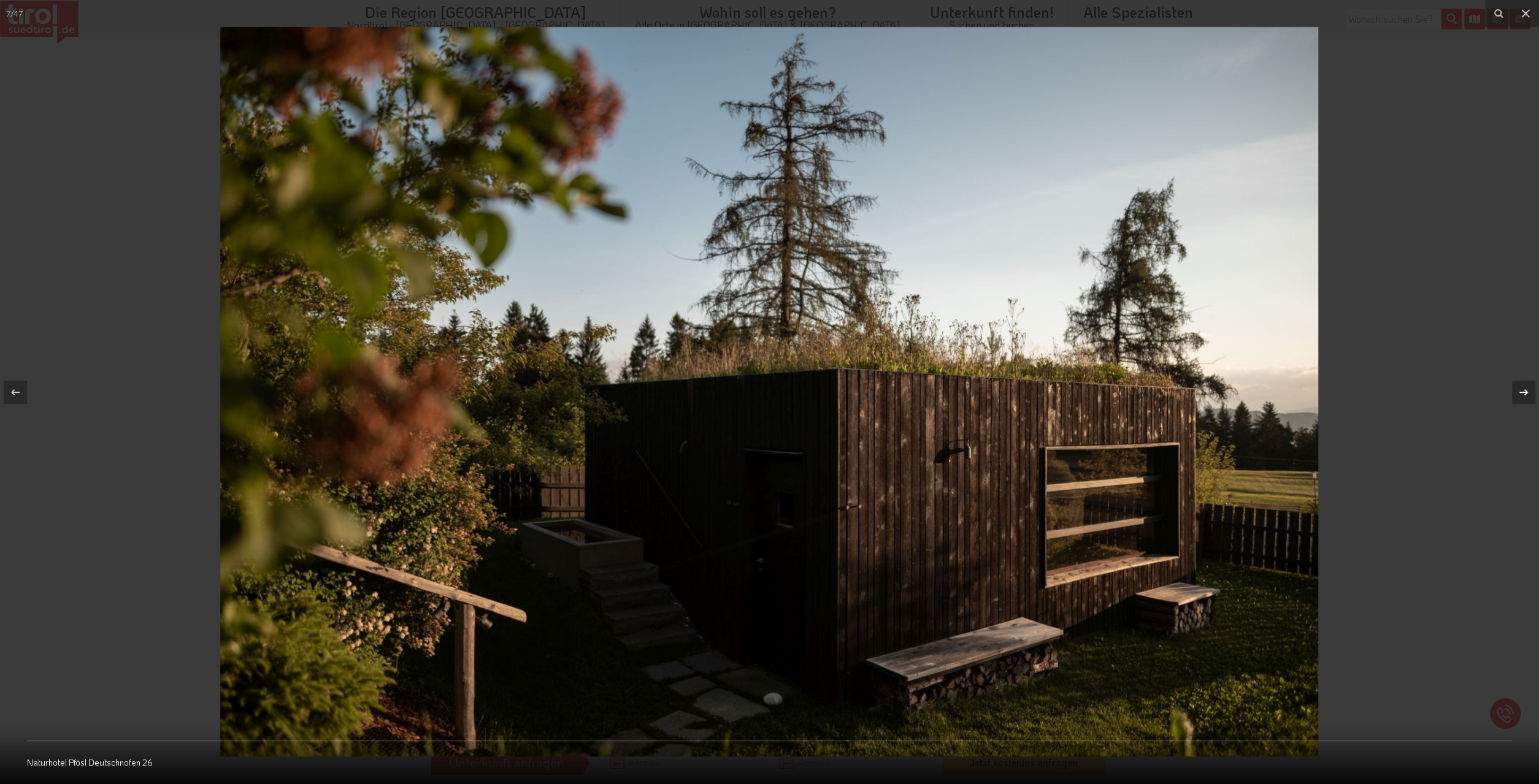
click at [1525, 395] on icon at bounding box center [1523, 392] width 15 height 15
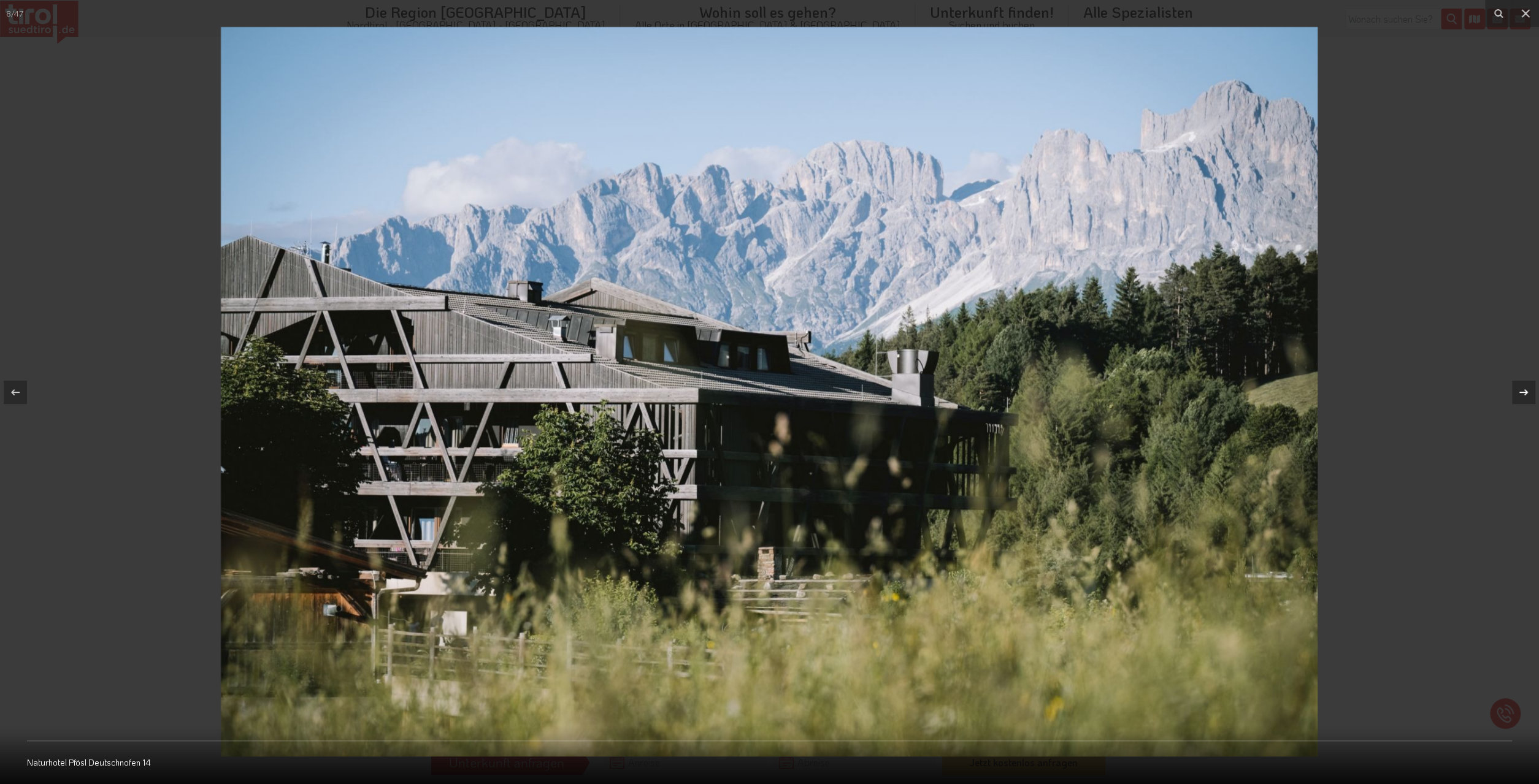
click at [1525, 395] on icon at bounding box center [1523, 392] width 15 height 15
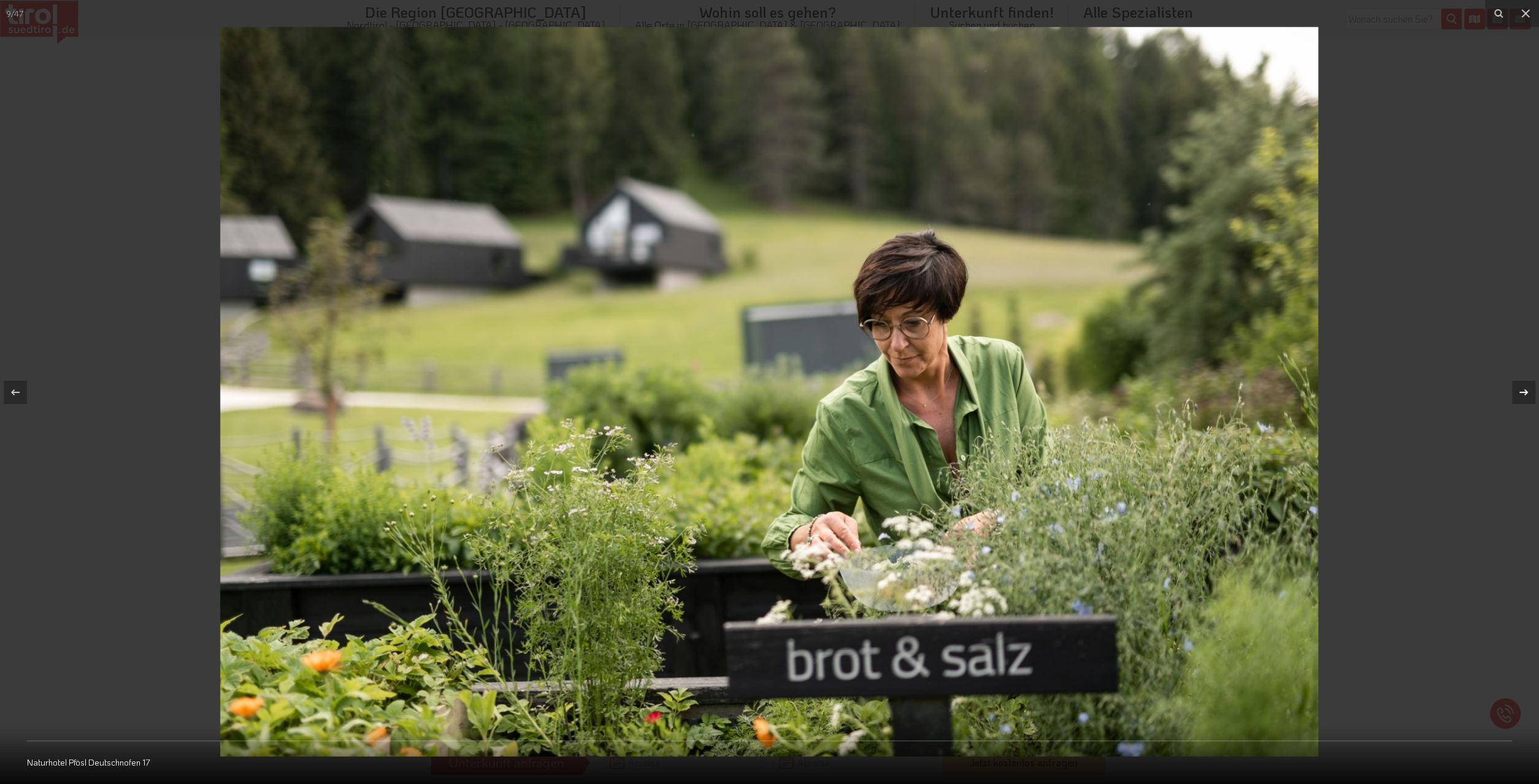
click at [1525, 395] on icon at bounding box center [1523, 392] width 15 height 15
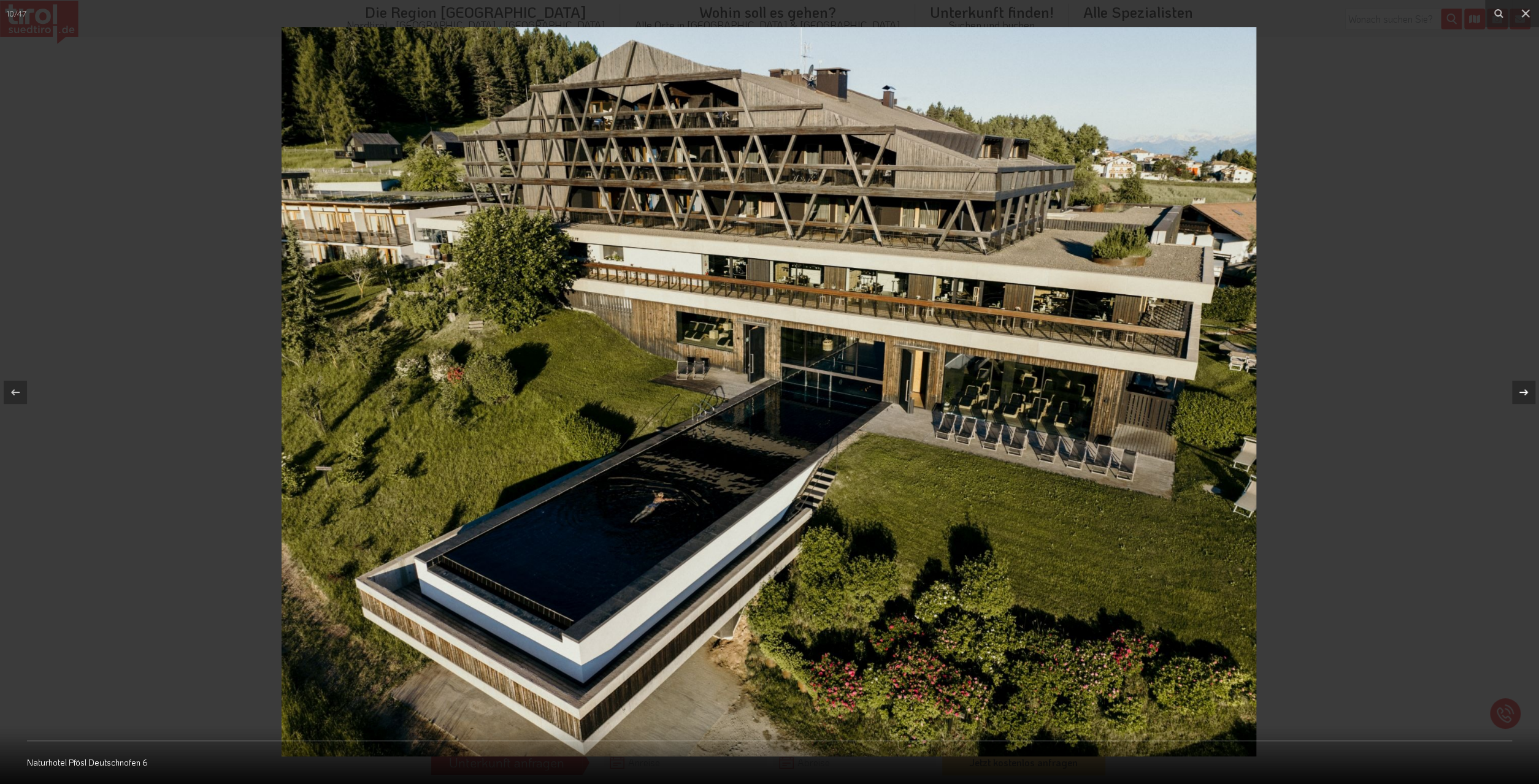
click at [1525, 395] on icon at bounding box center [1523, 392] width 15 height 15
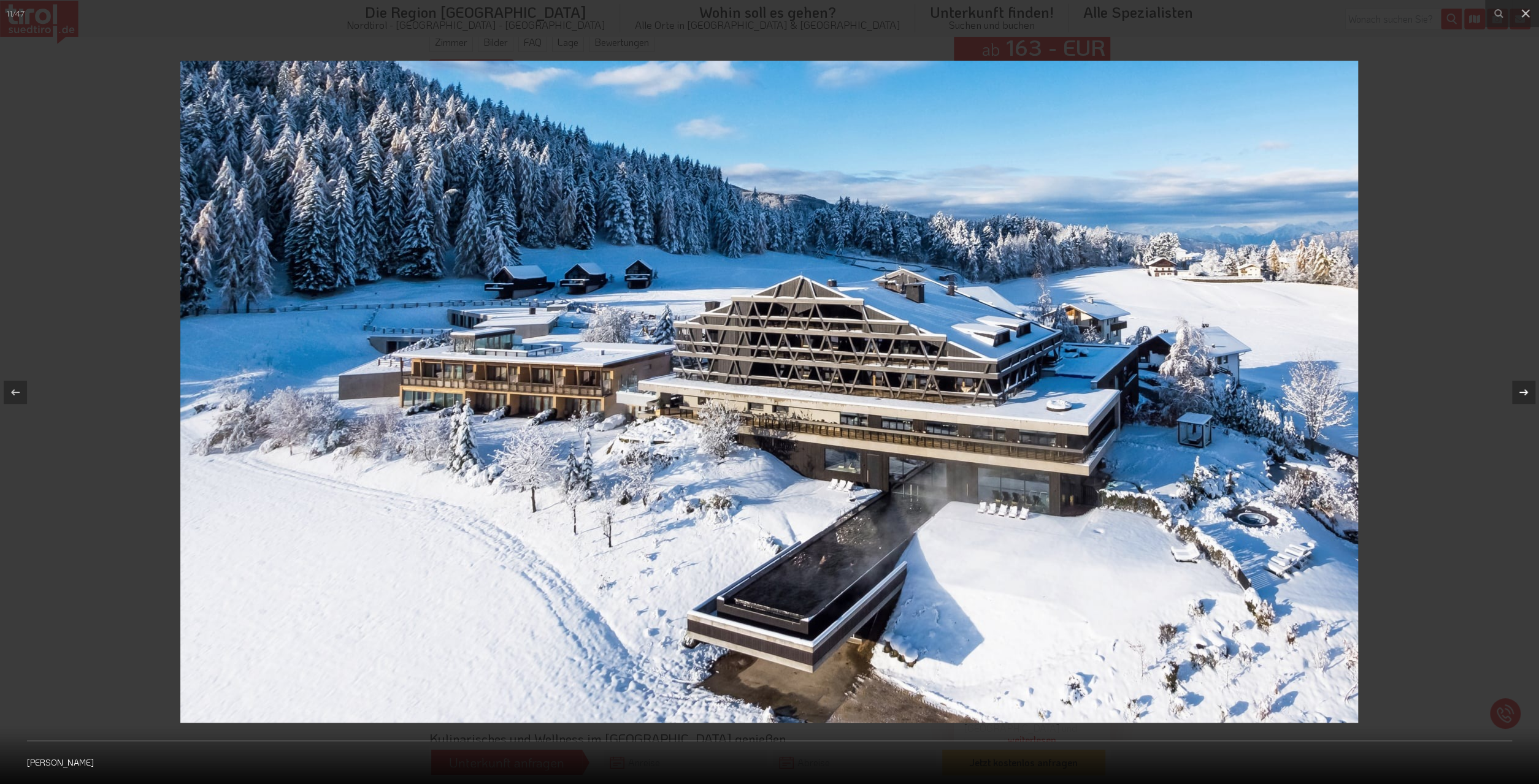
click at [1525, 395] on icon at bounding box center [1523, 392] width 15 height 15
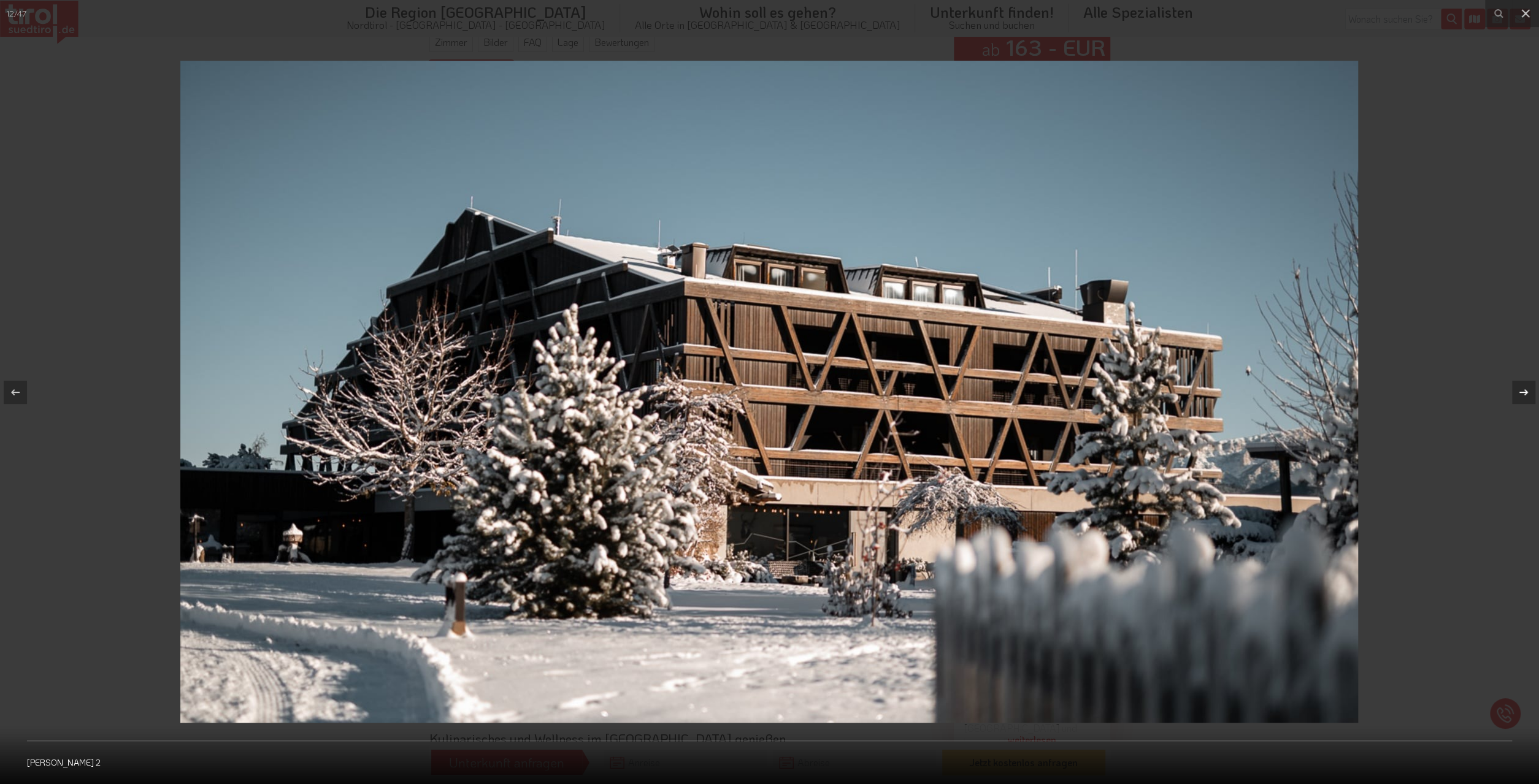
click at [1525, 395] on icon at bounding box center [1523, 392] width 15 height 15
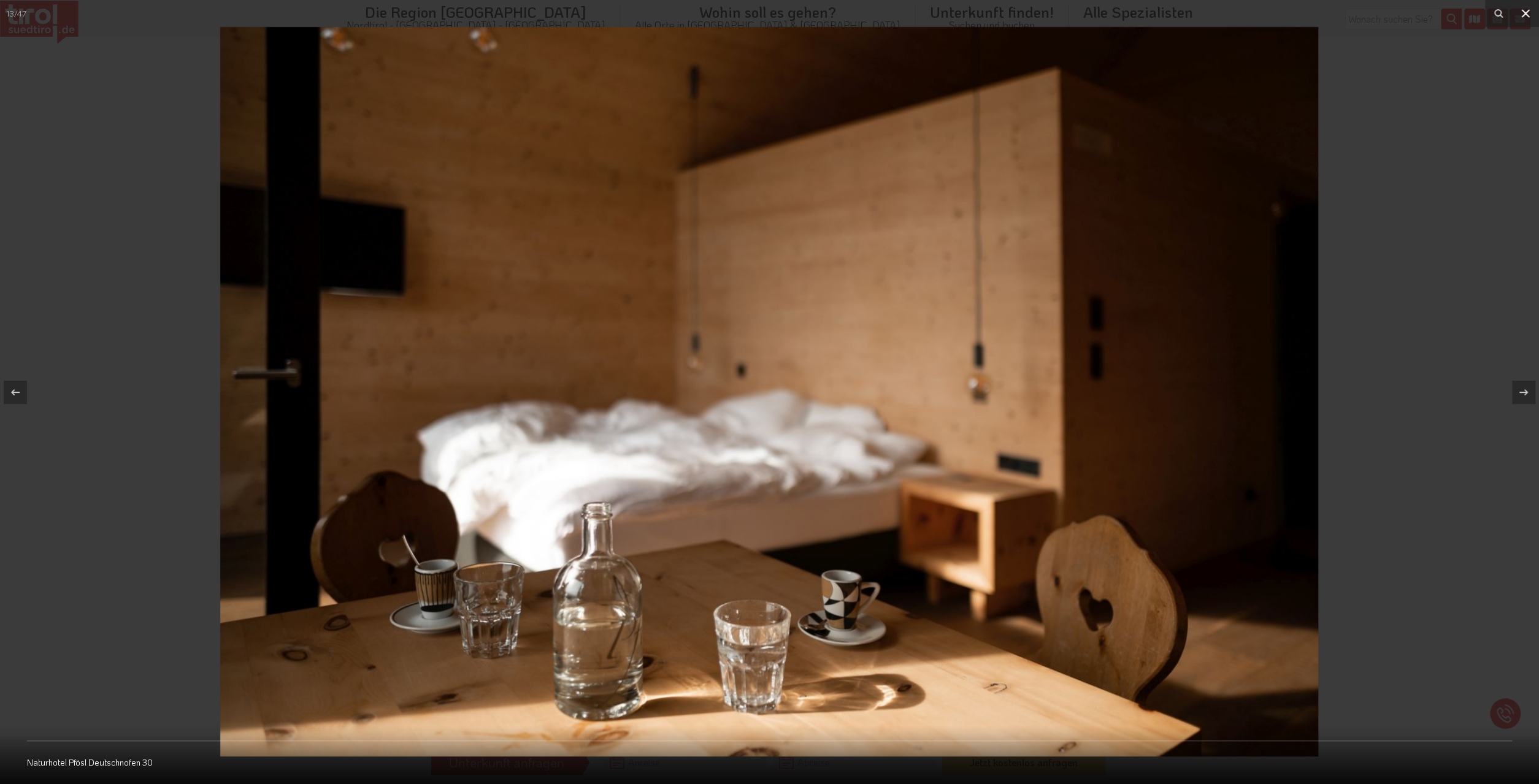
click at [1525, 9] on icon at bounding box center [1525, 14] width 15 height 15
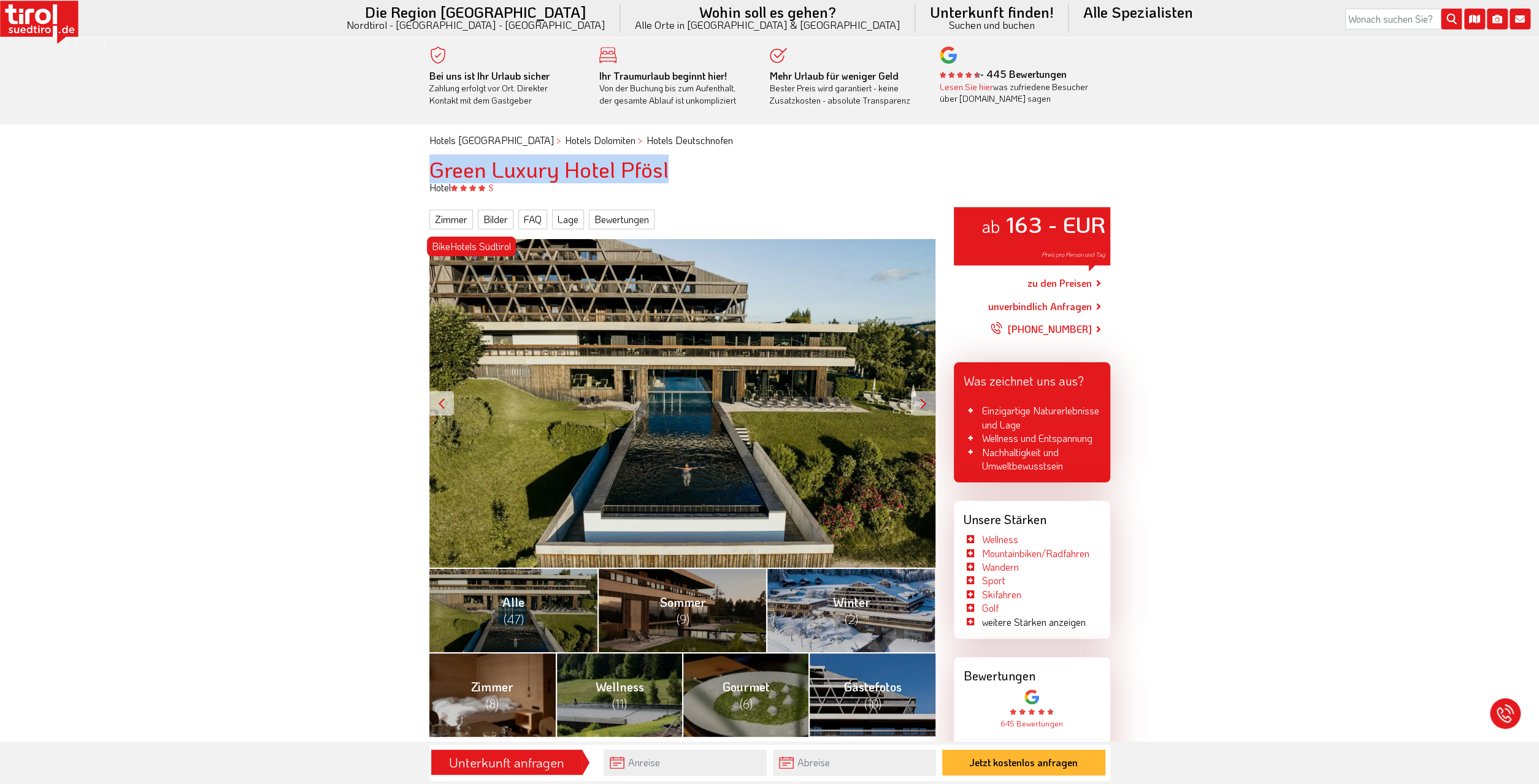
drag, startPoint x: 436, startPoint y: 168, endPoint x: 669, endPoint y: 174, distance: 233.1
click at [669, 174] on h1 "Green Luxury Hotel Pfösl" at bounding box center [770, 169] width 681 height 25
copy h1 "Green Luxury Hotel Pfösl"
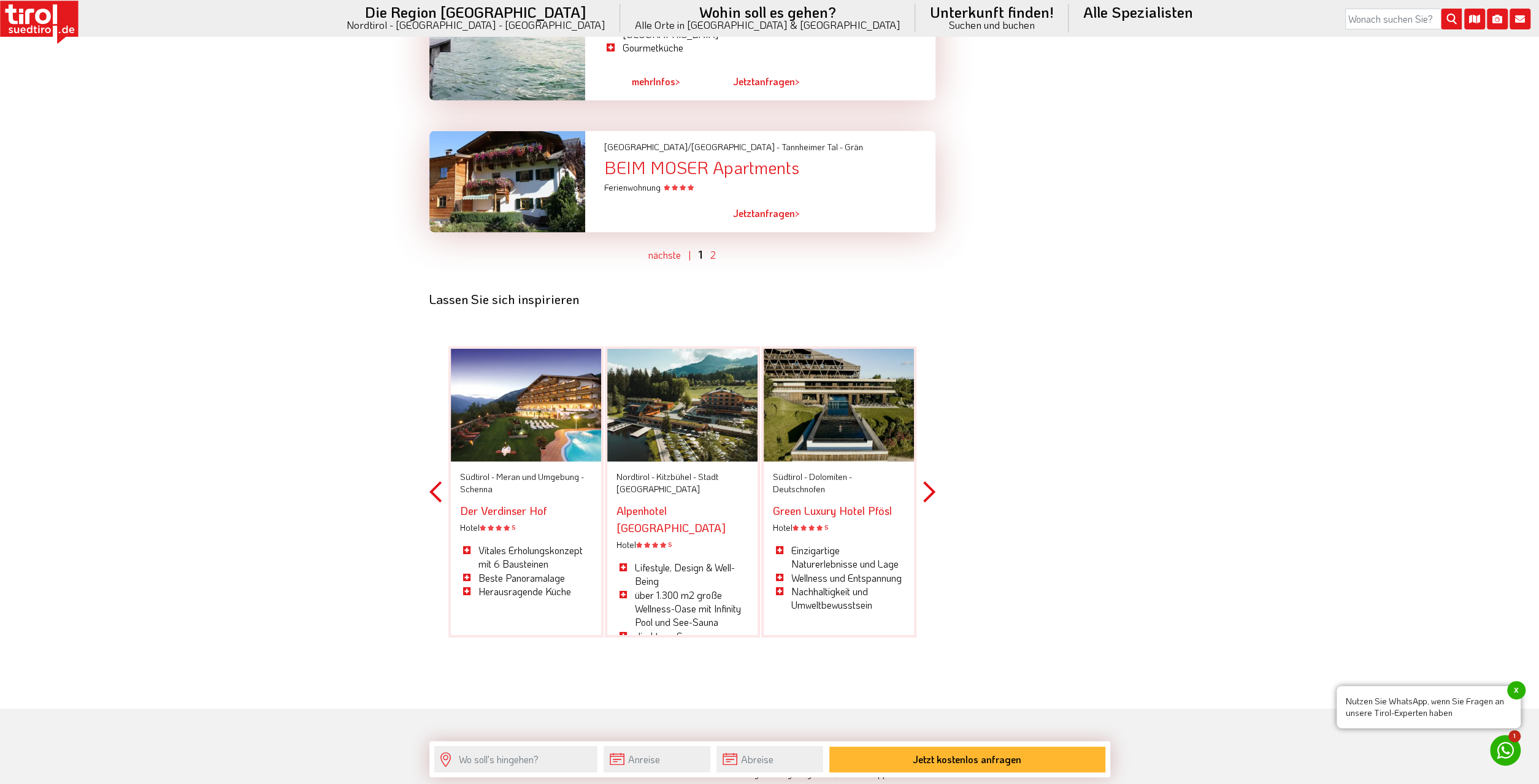
scroll to position [3826, 0]
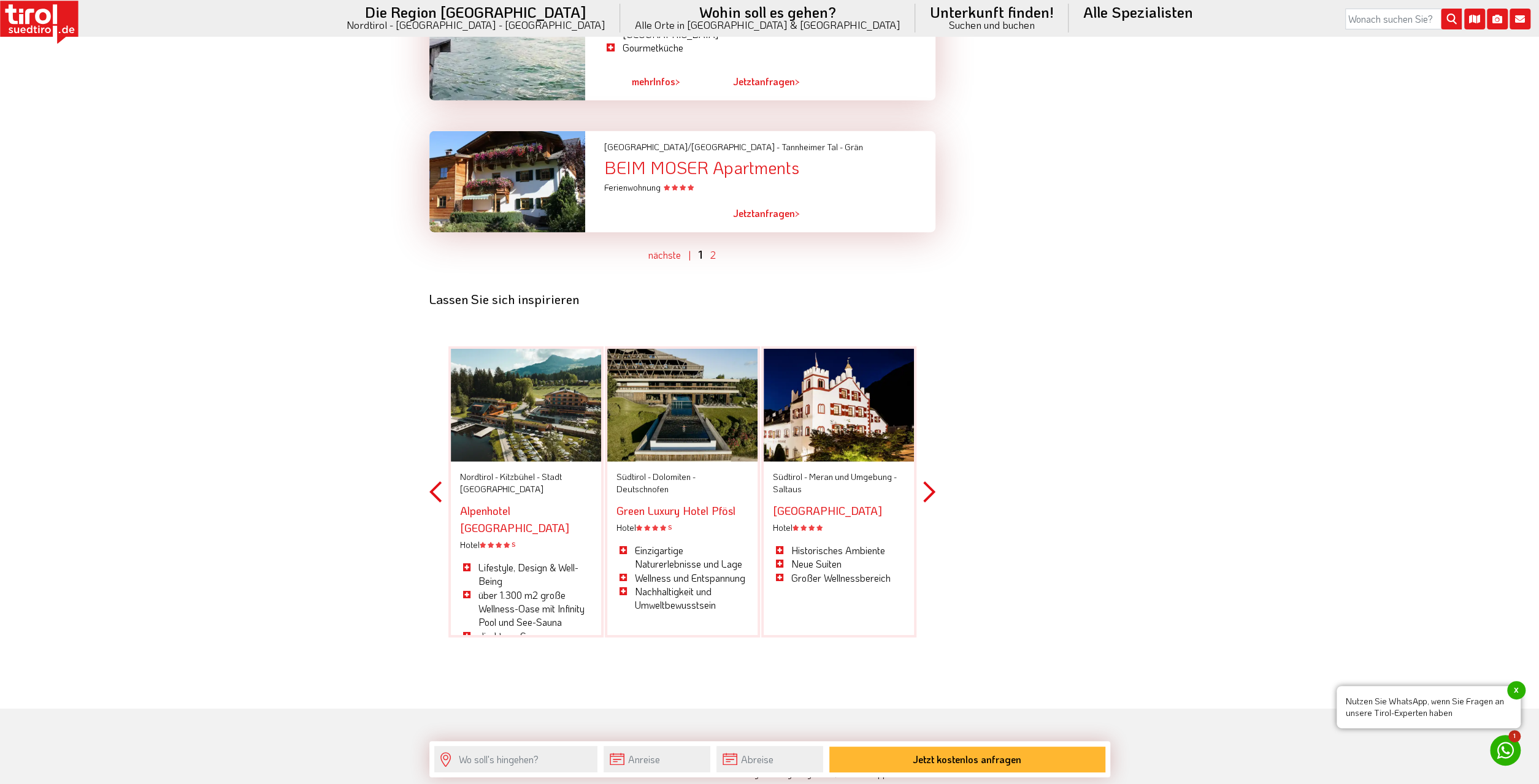
click at [926, 431] on button "Next" at bounding box center [928, 492] width 12 height 360
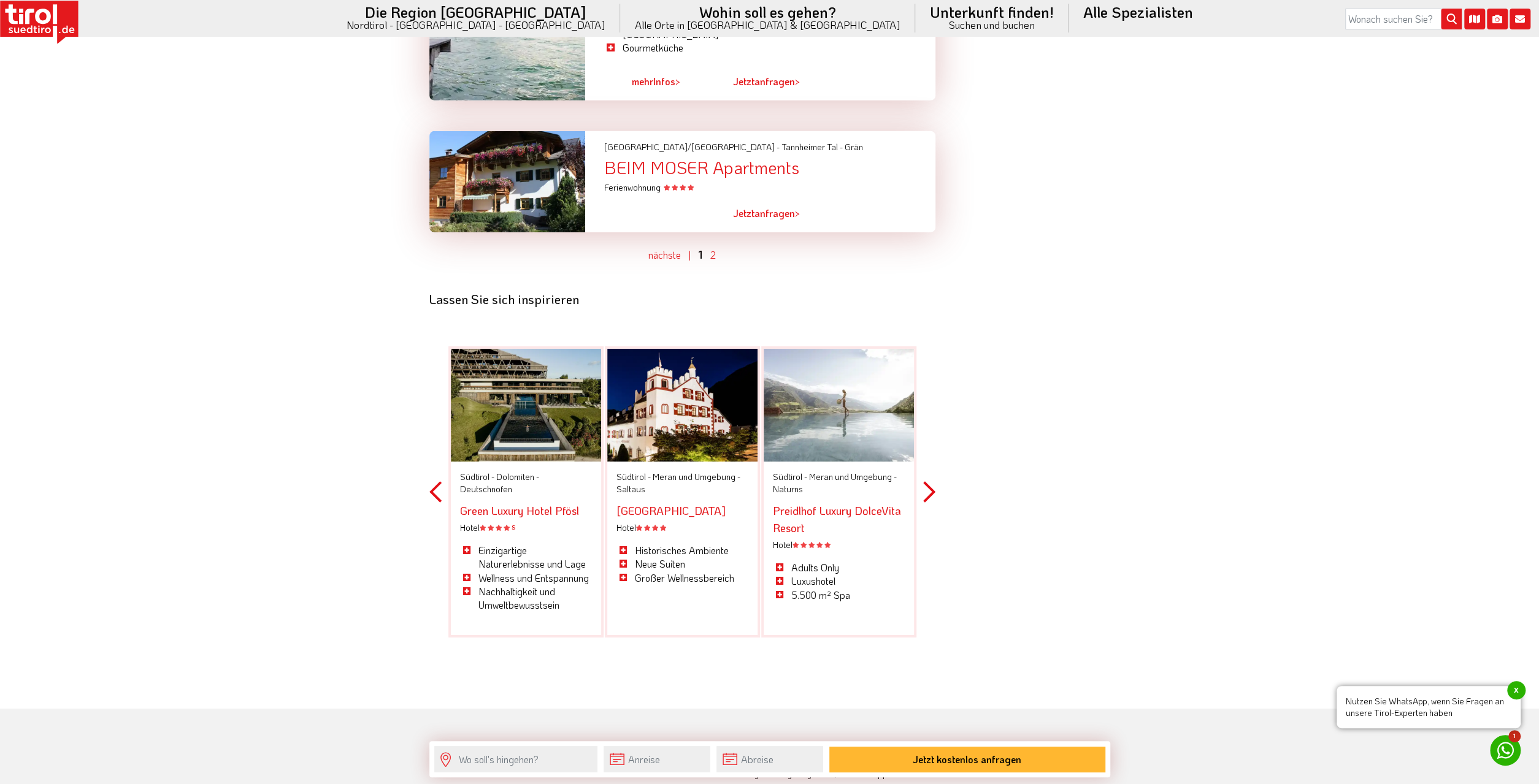
click at [842, 503] on link "Preidlhof Luxury DolceVita Resort" at bounding box center [837, 519] width 128 height 32
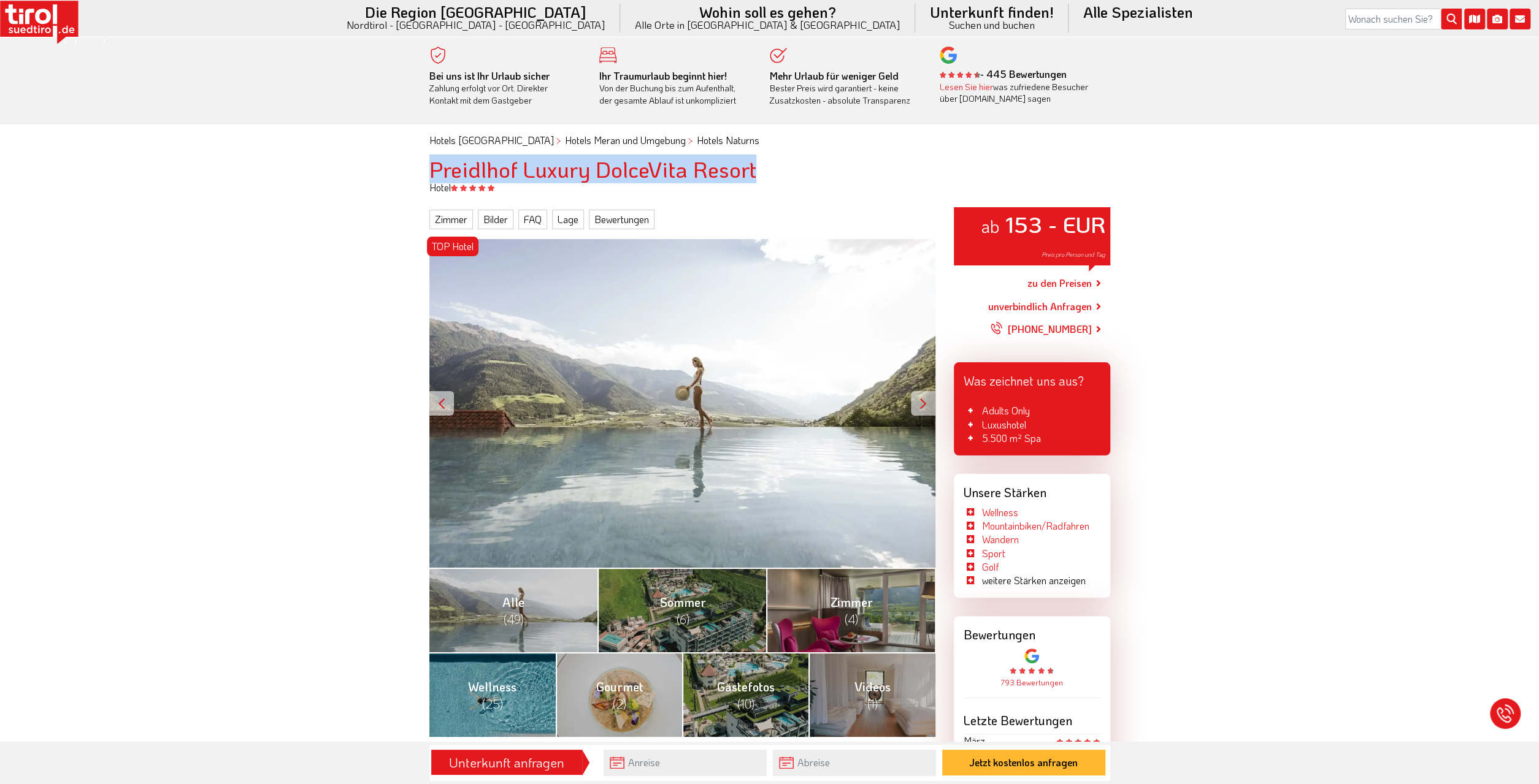
drag, startPoint x: 429, startPoint y: 162, endPoint x: 754, endPoint y: 159, distance: 325.0
click at [754, 159] on h1 "Preidlhof Luxury DolceVita Resort" at bounding box center [770, 169] width 681 height 25
copy h1 "Preidlhof Luxury DolceVita Resort"
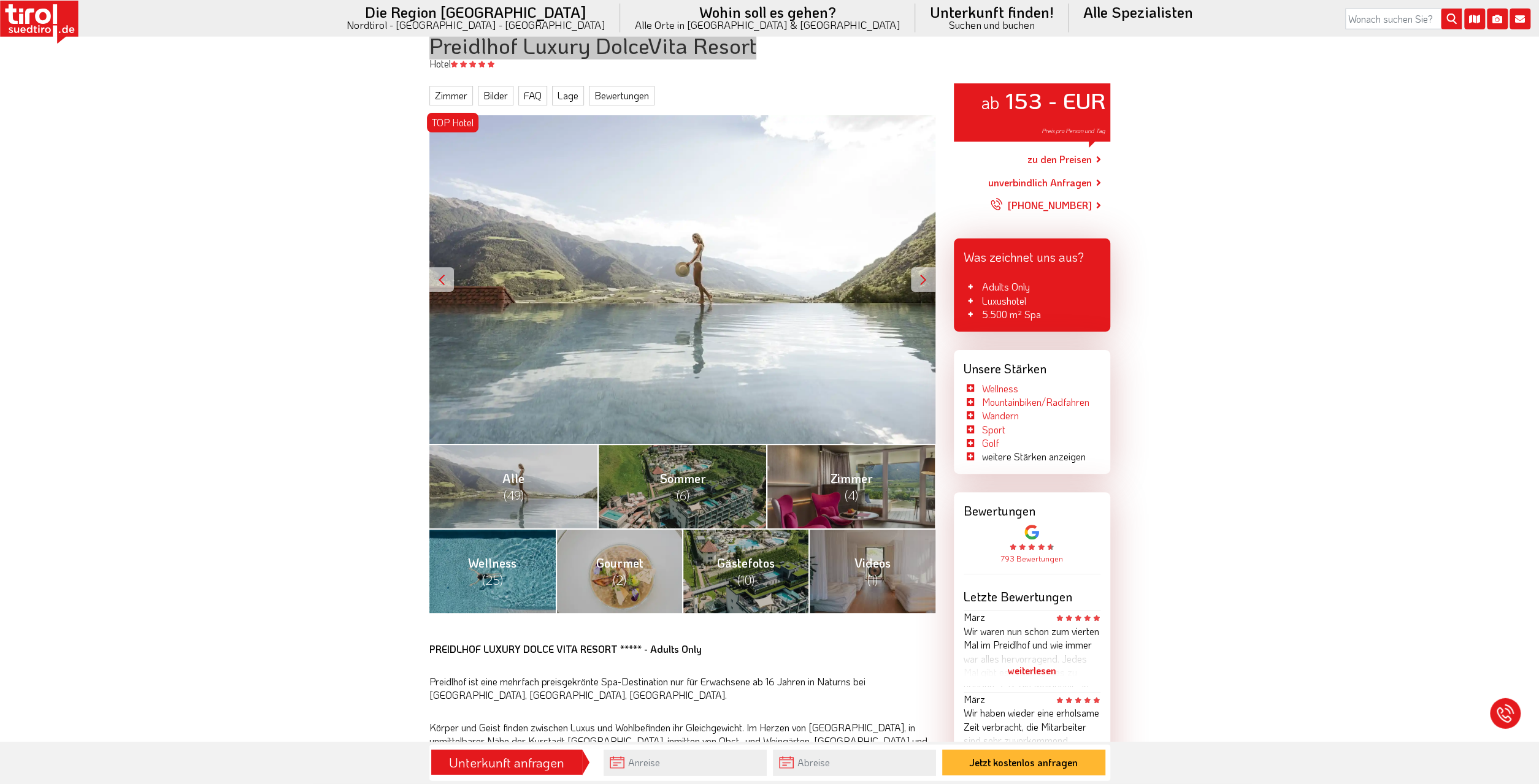
scroll to position [127, 0]
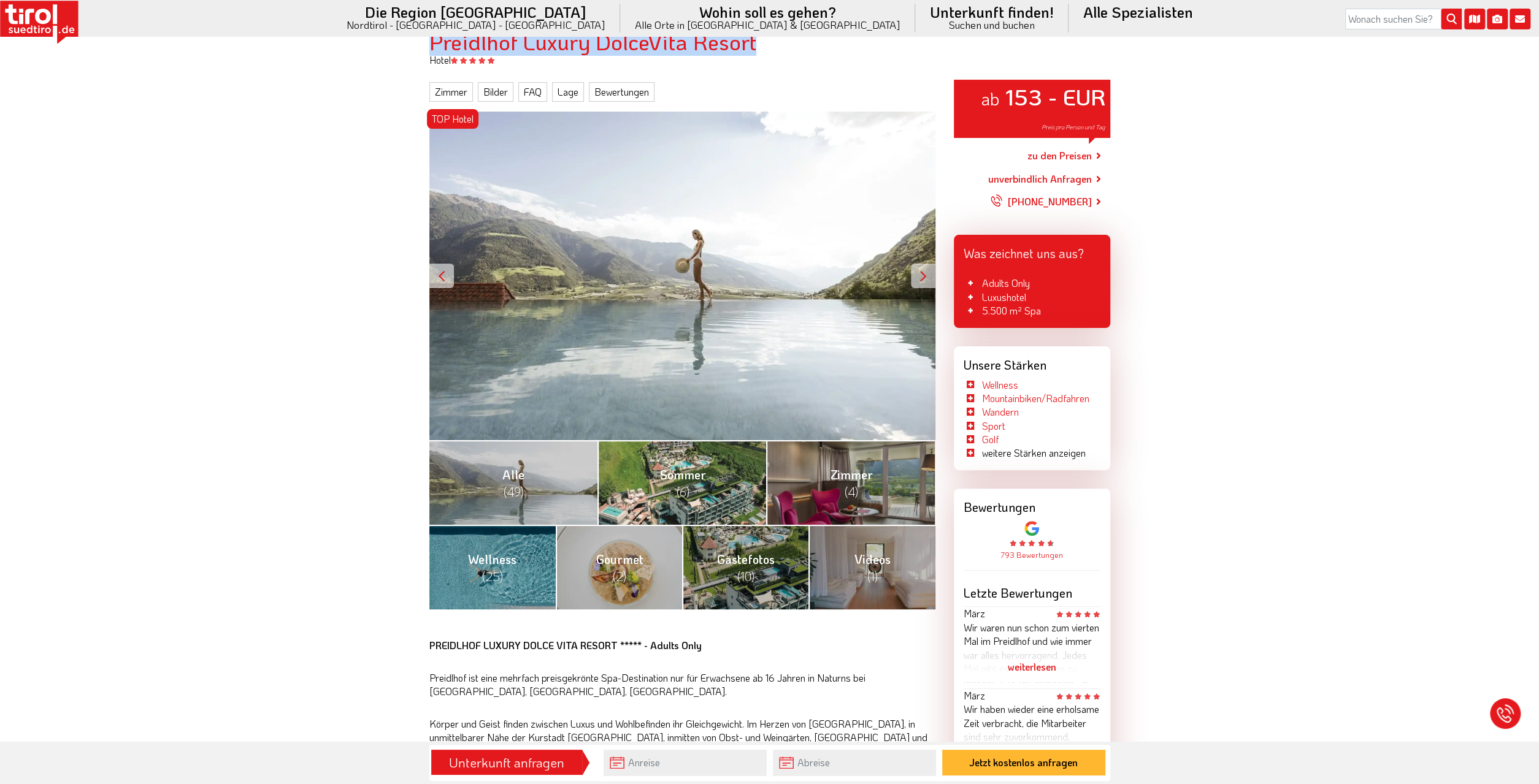
click at [664, 481] on span "Sommer (6)" at bounding box center [682, 483] width 46 height 33
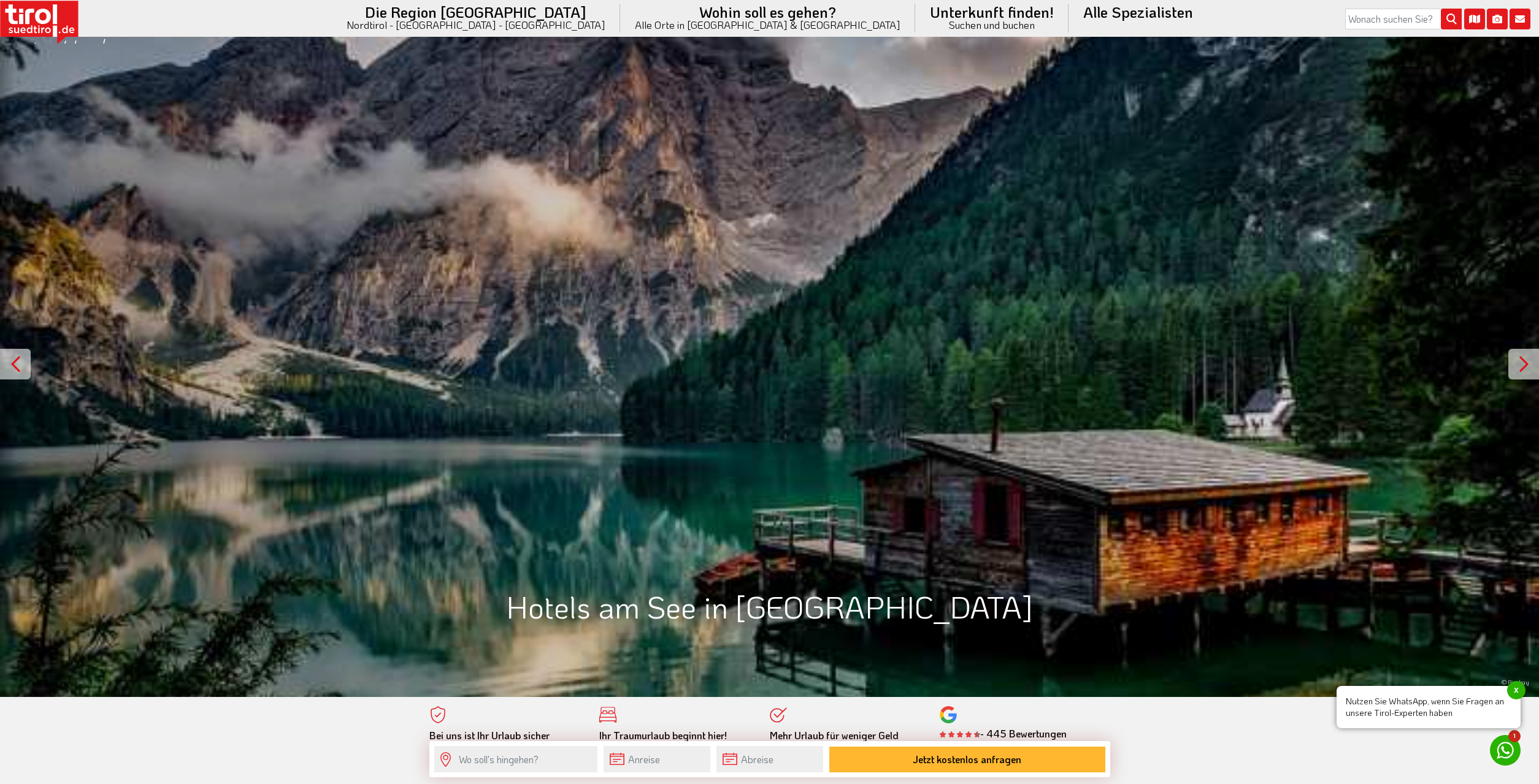
scroll to position [3826, 0]
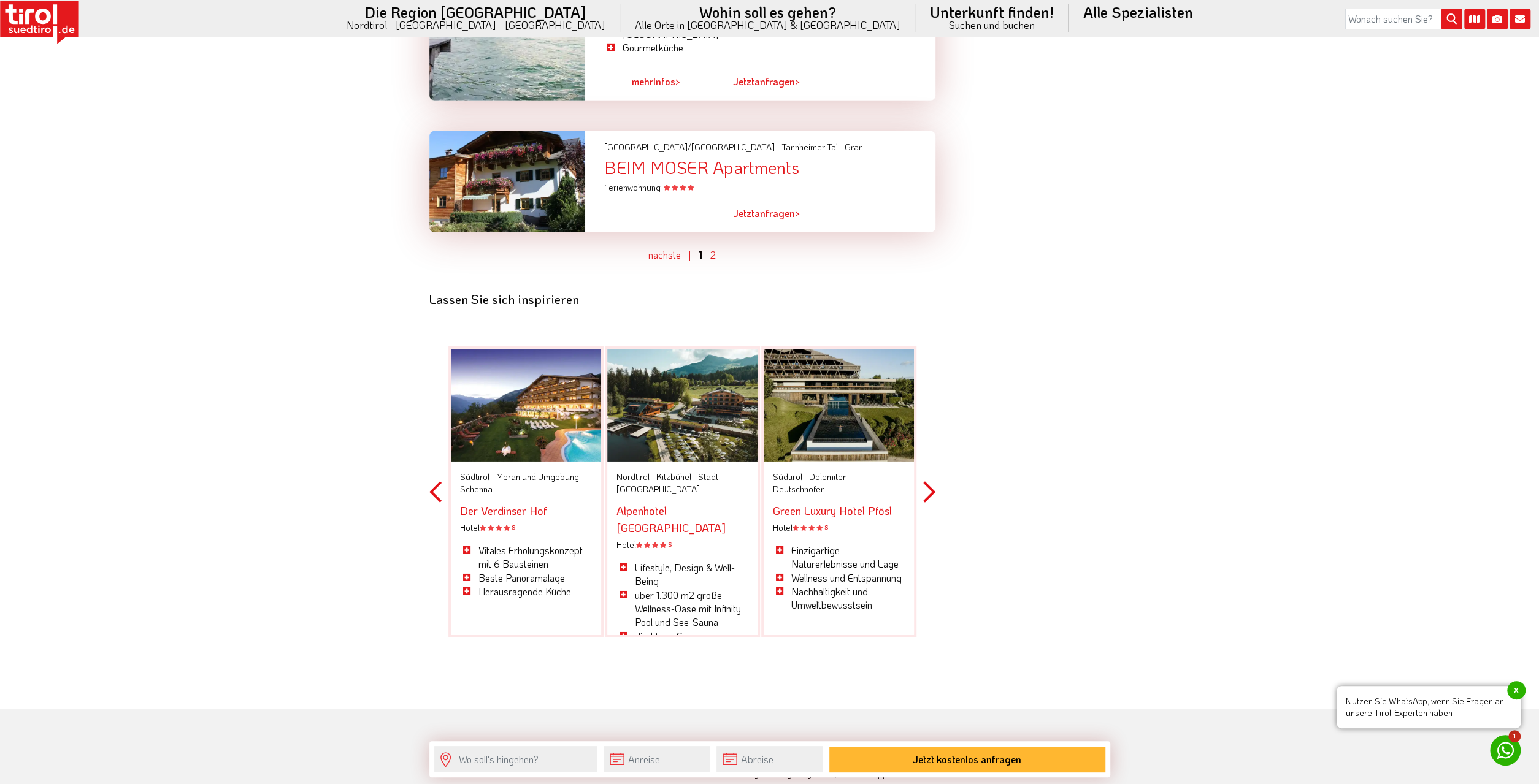
click at [930, 437] on button "Next" at bounding box center [928, 492] width 12 height 360
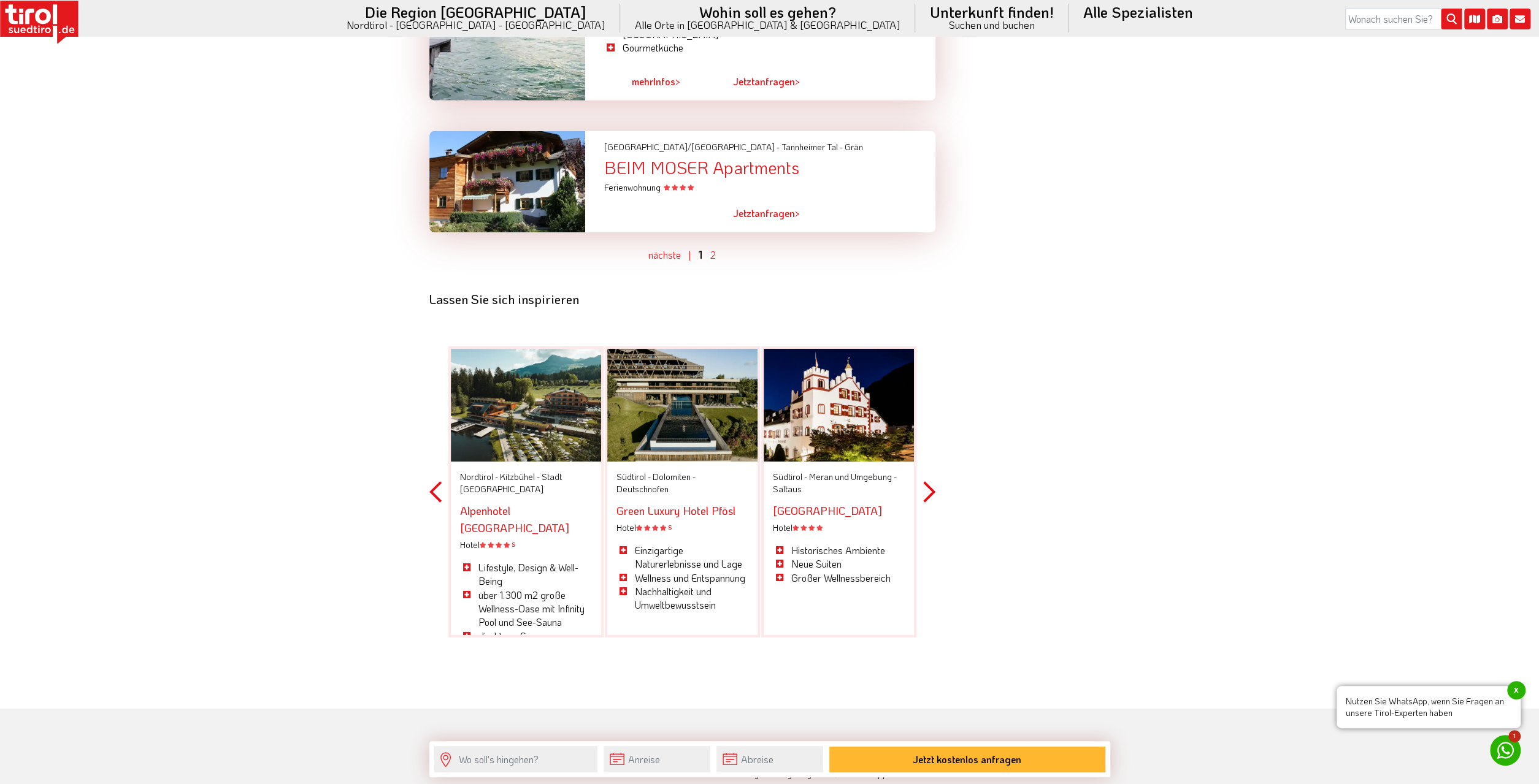
click at [930, 437] on button "Next" at bounding box center [928, 492] width 12 height 360
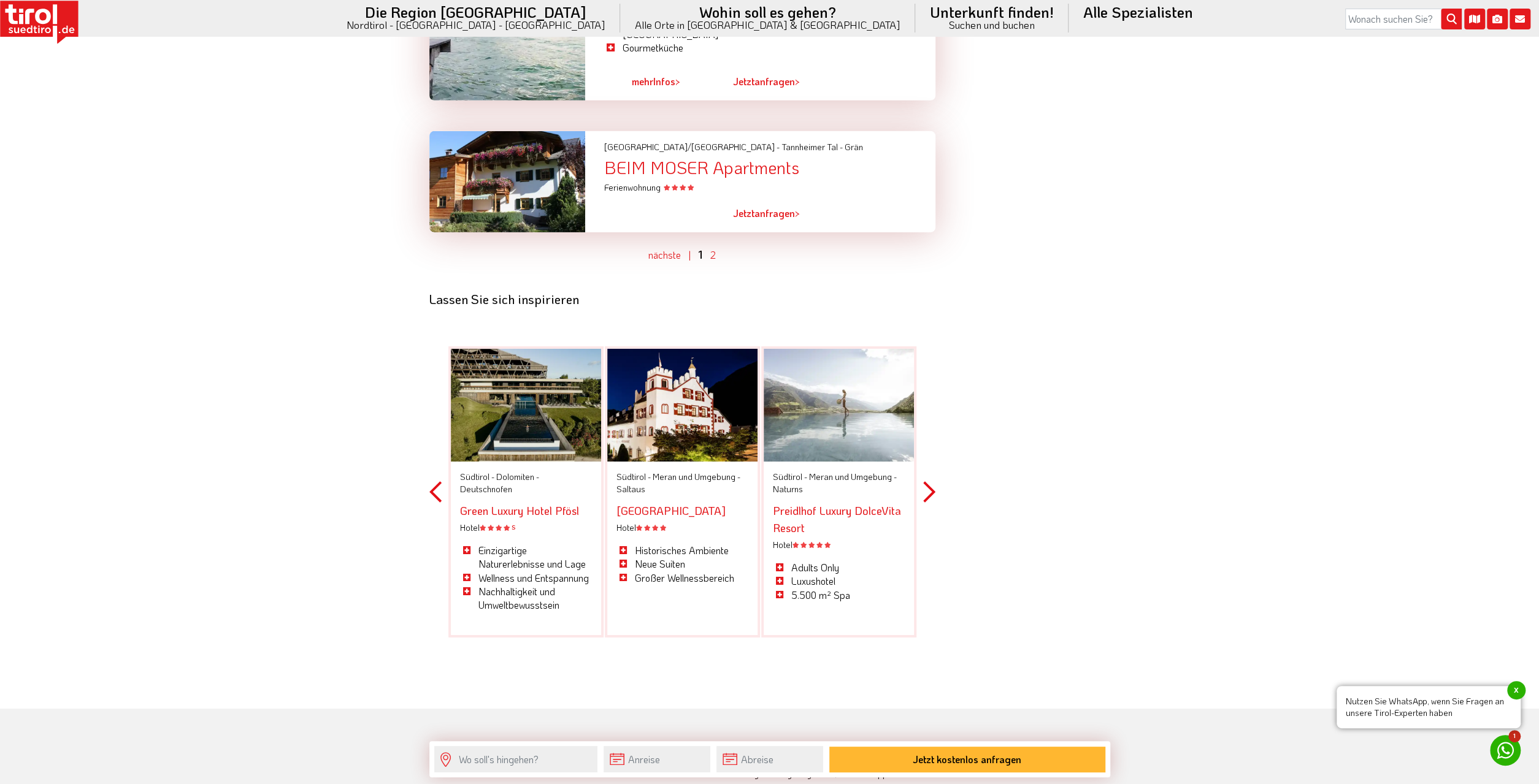
click at [930, 435] on button "Next" at bounding box center [928, 492] width 12 height 360
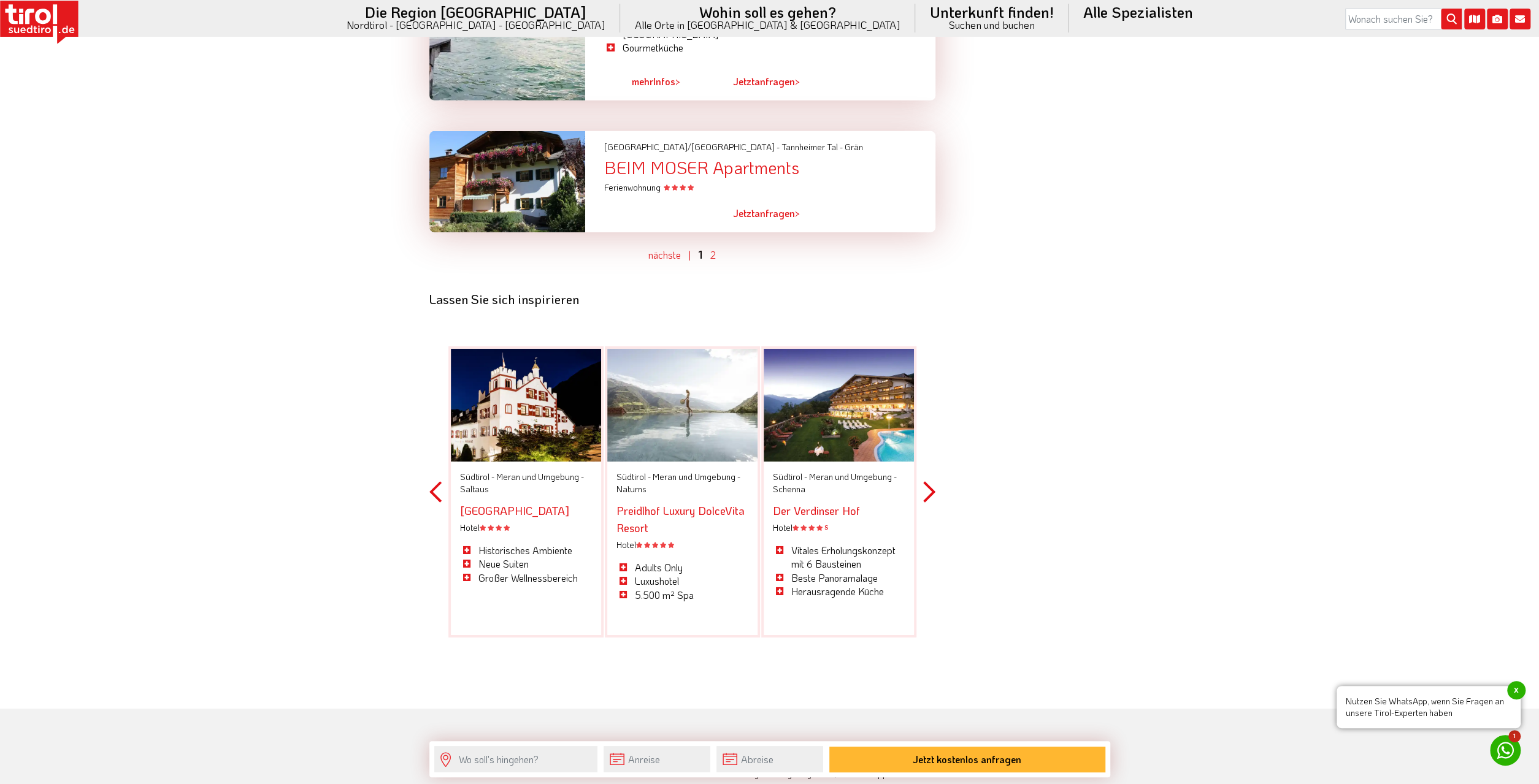
click at [930, 435] on button "Next" at bounding box center [928, 492] width 12 height 360
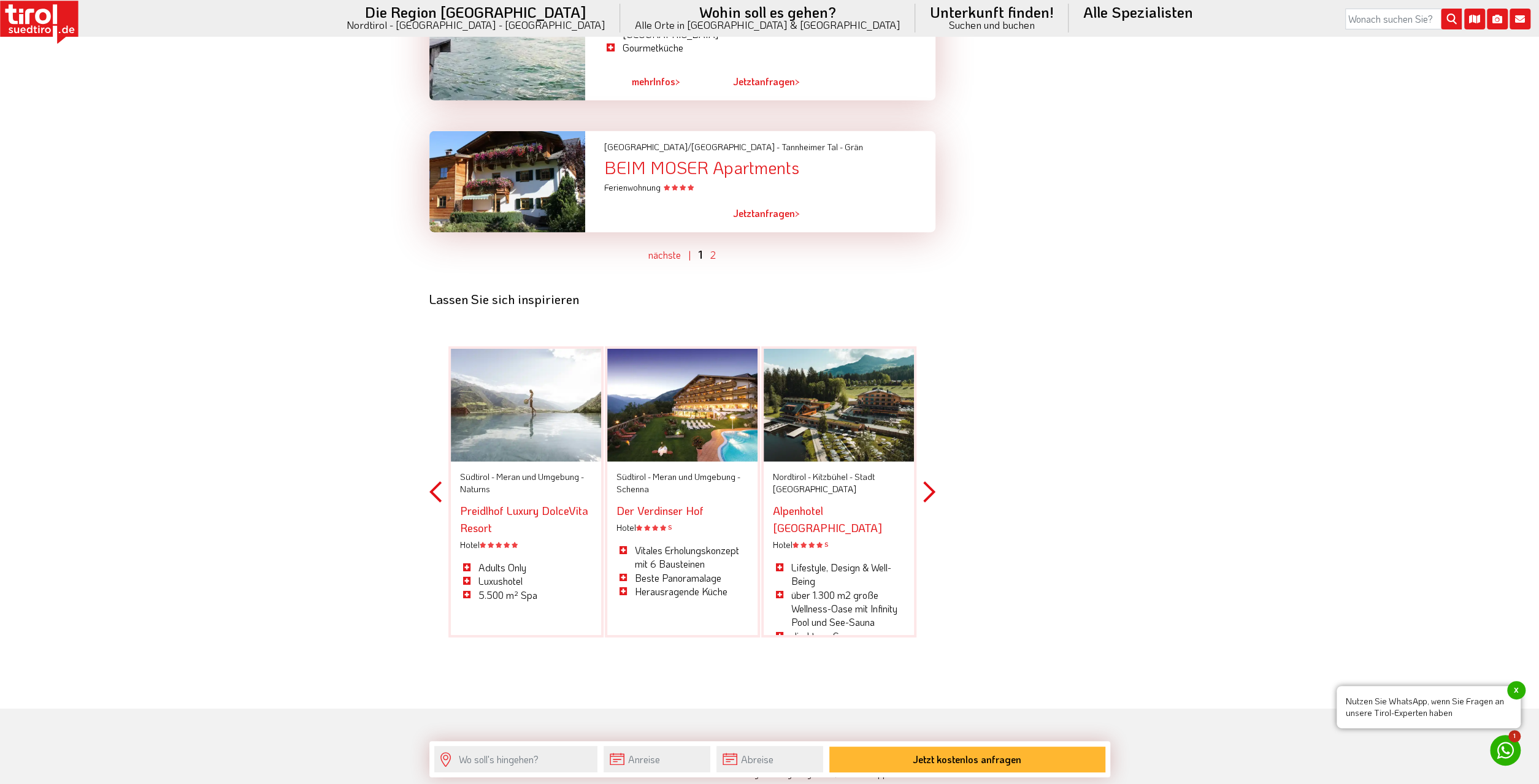
click at [930, 435] on button "Next" at bounding box center [928, 492] width 12 height 360
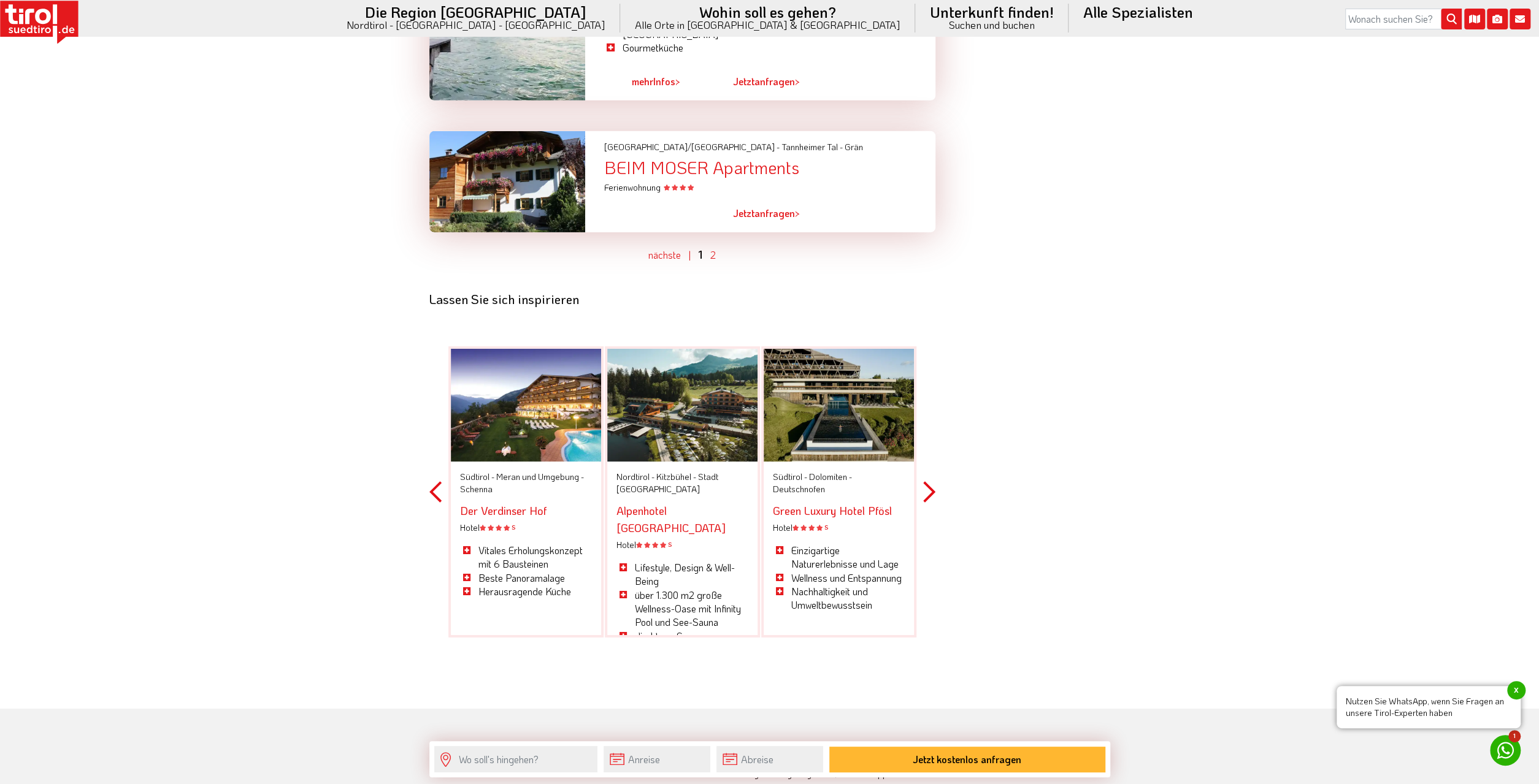
click at [930, 435] on button "Next" at bounding box center [928, 492] width 12 height 360
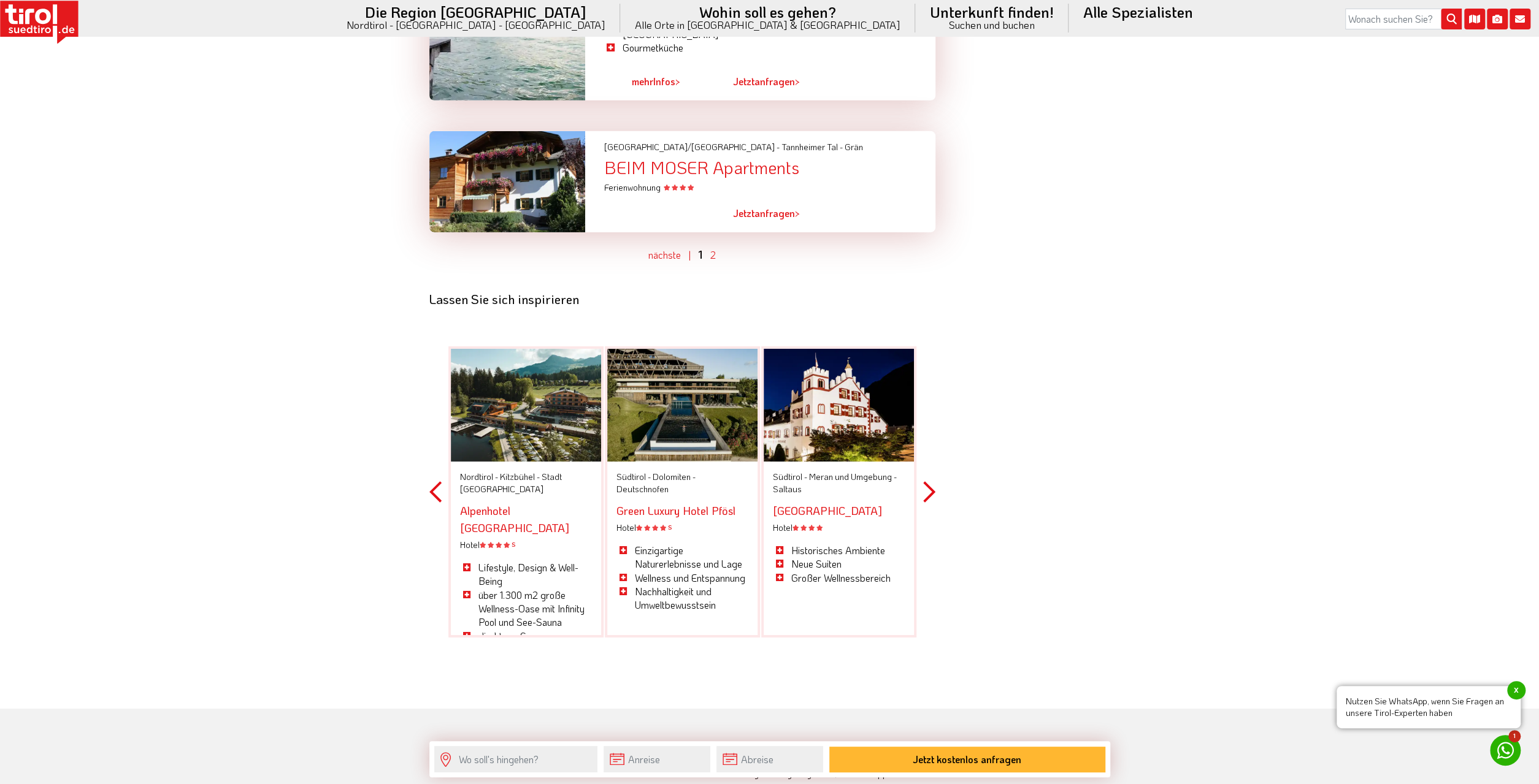
click at [930, 435] on button "Next" at bounding box center [928, 492] width 12 height 360
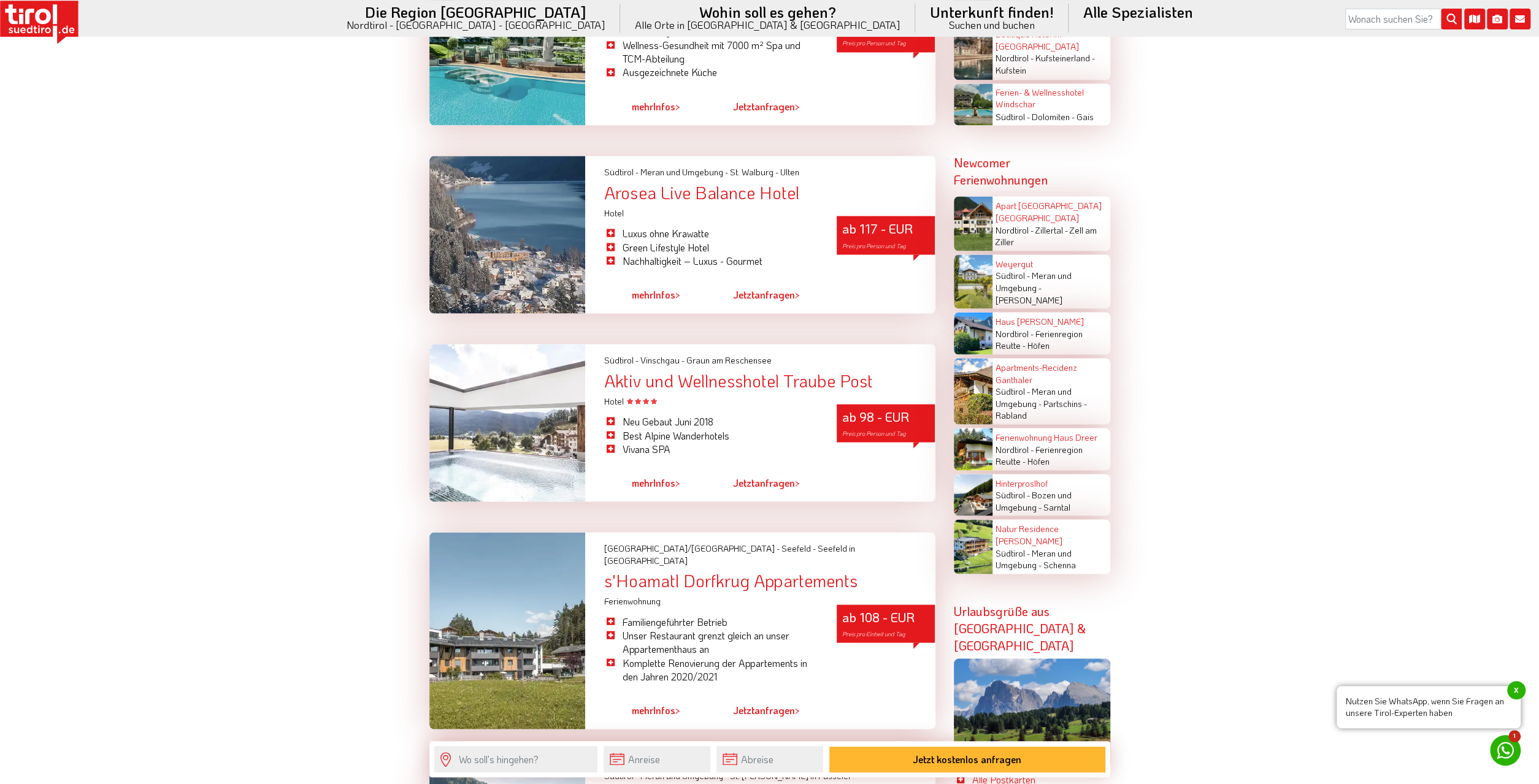
scroll to position [2105, 0]
